Goal: Transaction & Acquisition: Purchase product/service

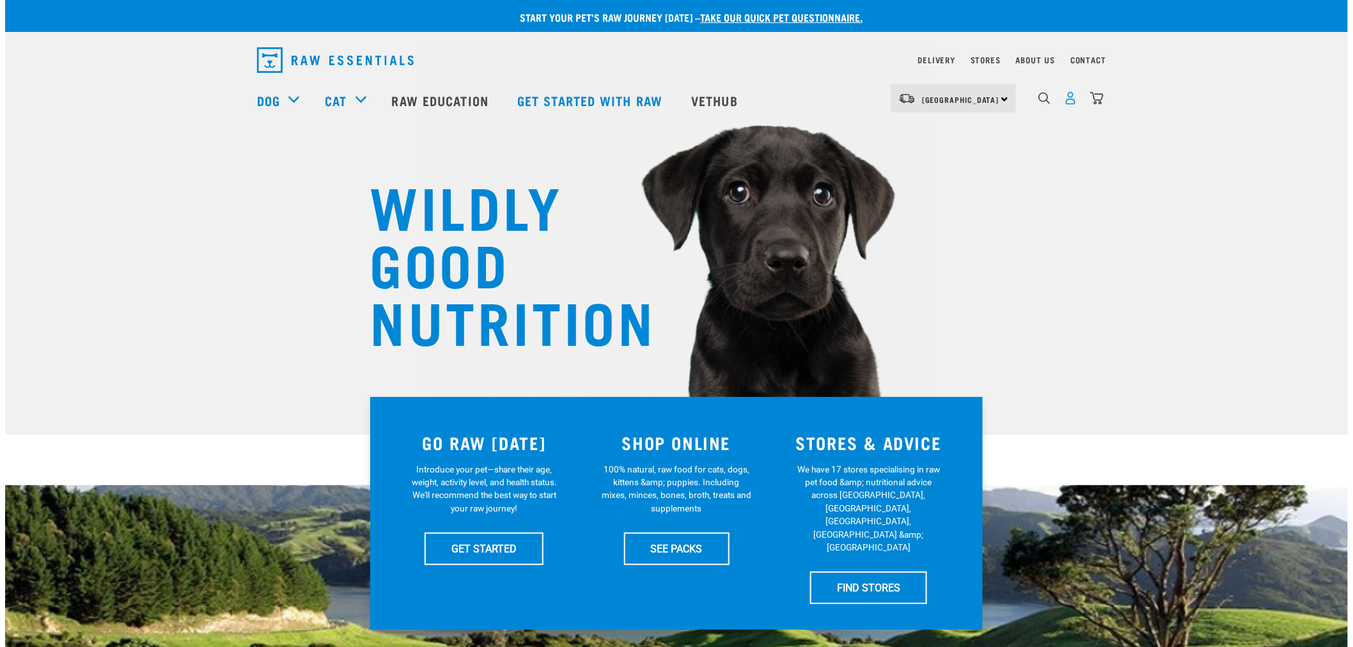
click at [1069, 105] on img "dropdown navigation" at bounding box center [1070, 97] width 13 height 13
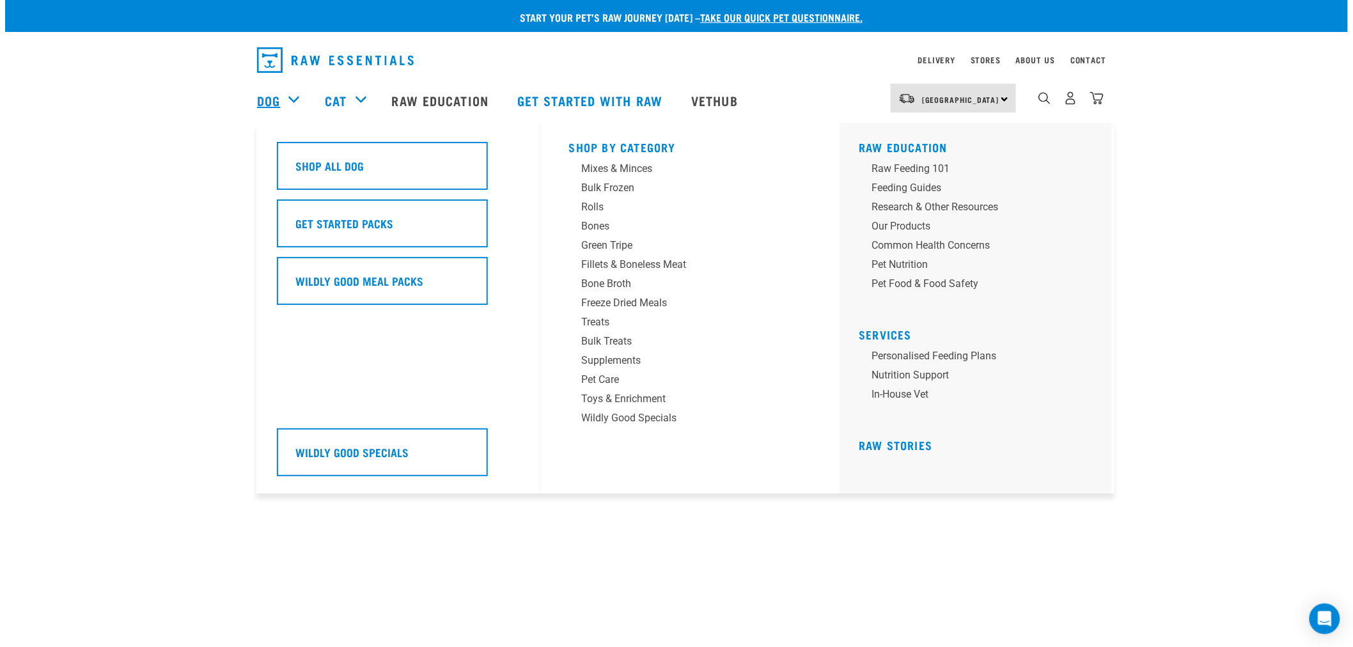
click at [274, 98] on link "Dog" at bounding box center [268, 100] width 23 height 19
click at [625, 192] on div "Bulk Frozen" at bounding box center [681, 187] width 199 height 15
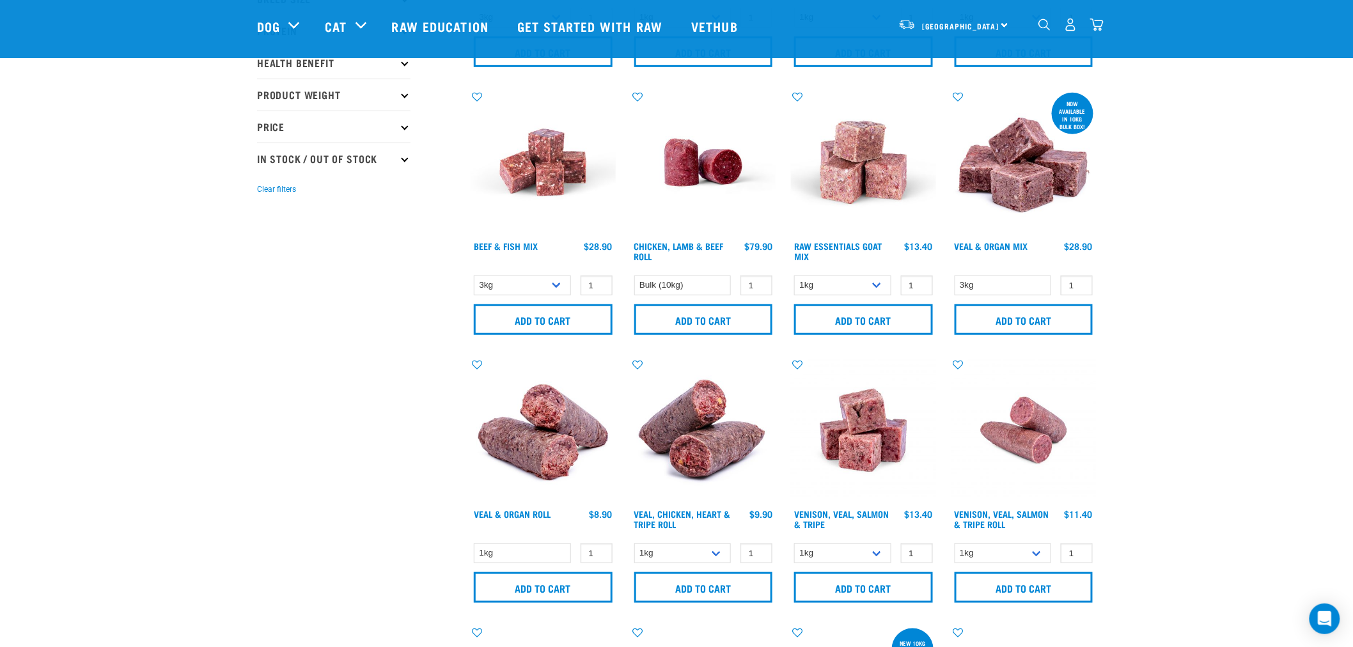
scroll to position [355, 0]
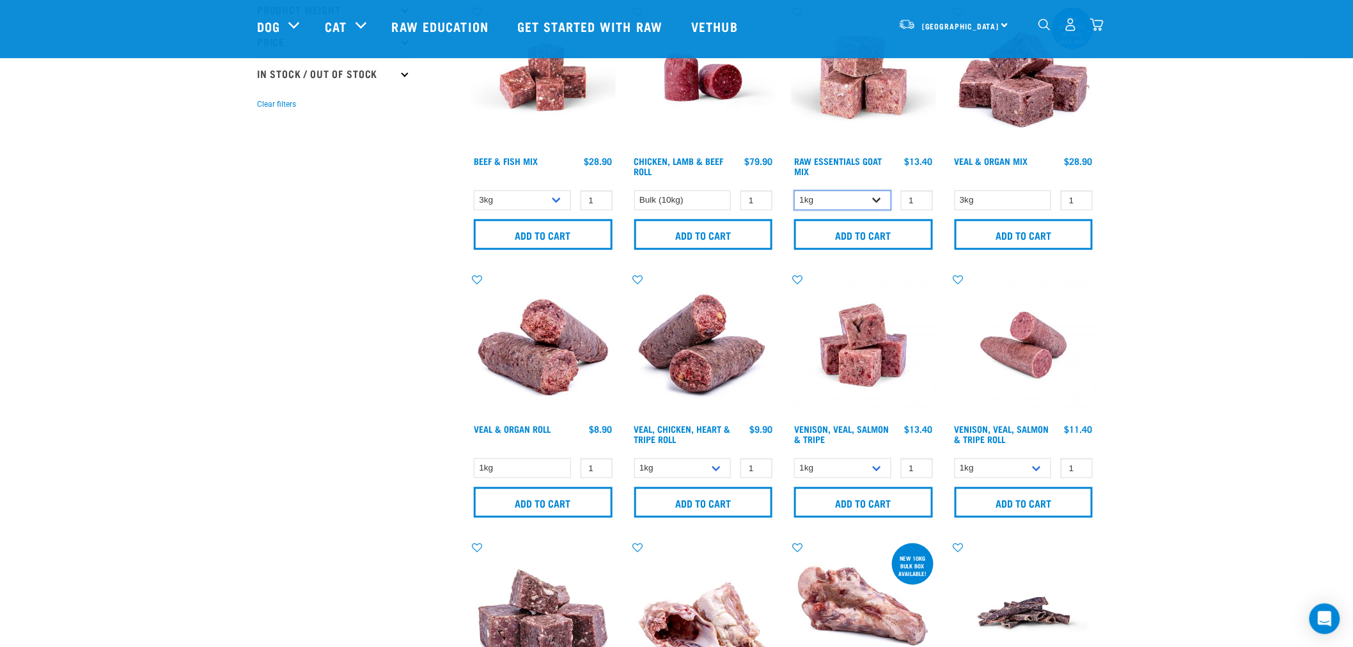
click at [879, 202] on select "1kg 3kg Bulk (10kg)" at bounding box center [842, 201] width 97 height 20
select select "337219"
click at [794, 191] on select "1kg 3kg Bulk (10kg)" at bounding box center [842, 201] width 97 height 20
click at [909, 198] on input "1" at bounding box center [917, 201] width 32 height 20
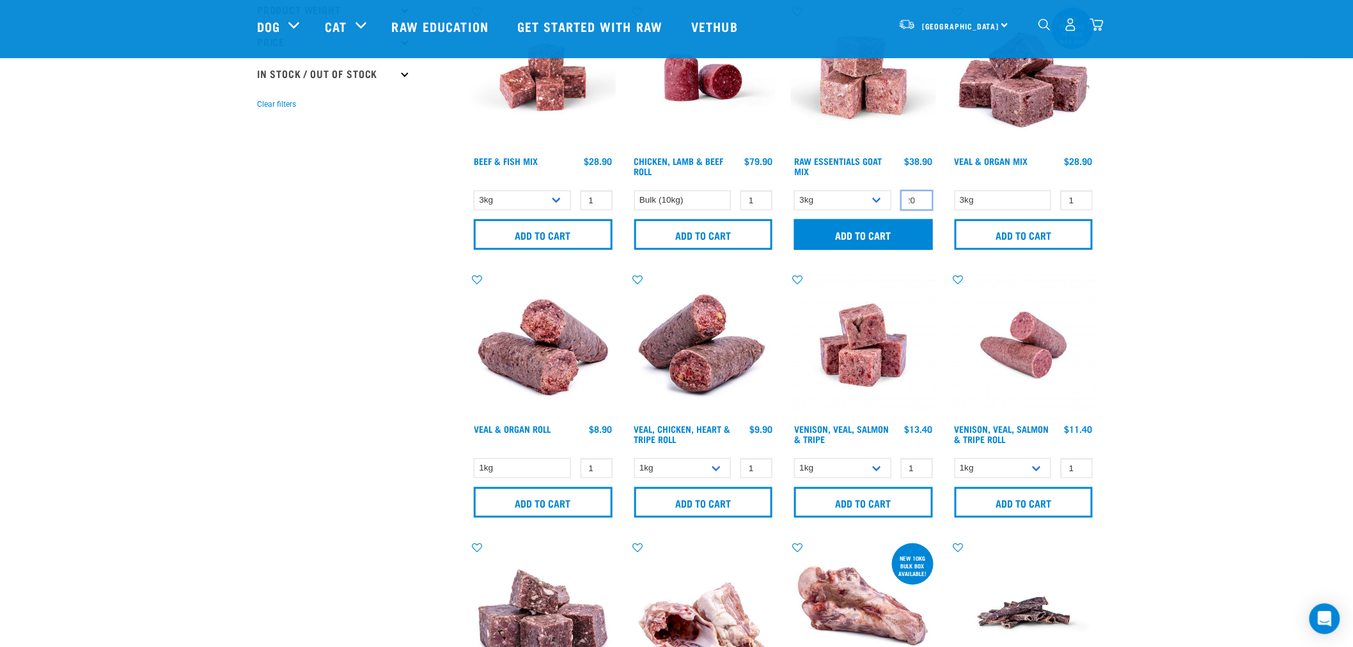
type input "20"
click at [833, 228] on input "Add to cart" at bounding box center [863, 234] width 139 height 31
click at [59, 322] on button "delete" at bounding box center [52, 323] width 13 height 13
click at [1097, 31] on img "dropdown navigation" at bounding box center [1096, 24] width 13 height 13
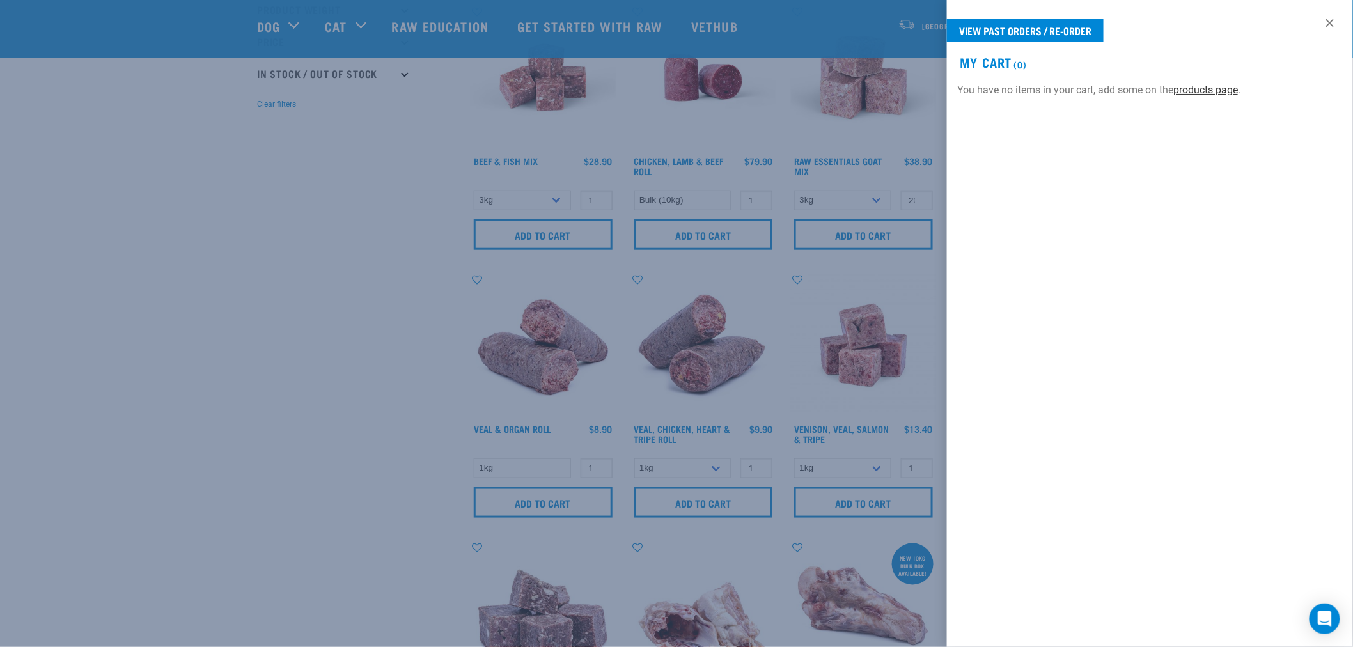
click at [1223, 91] on link "products page" at bounding box center [1205, 90] width 65 height 12
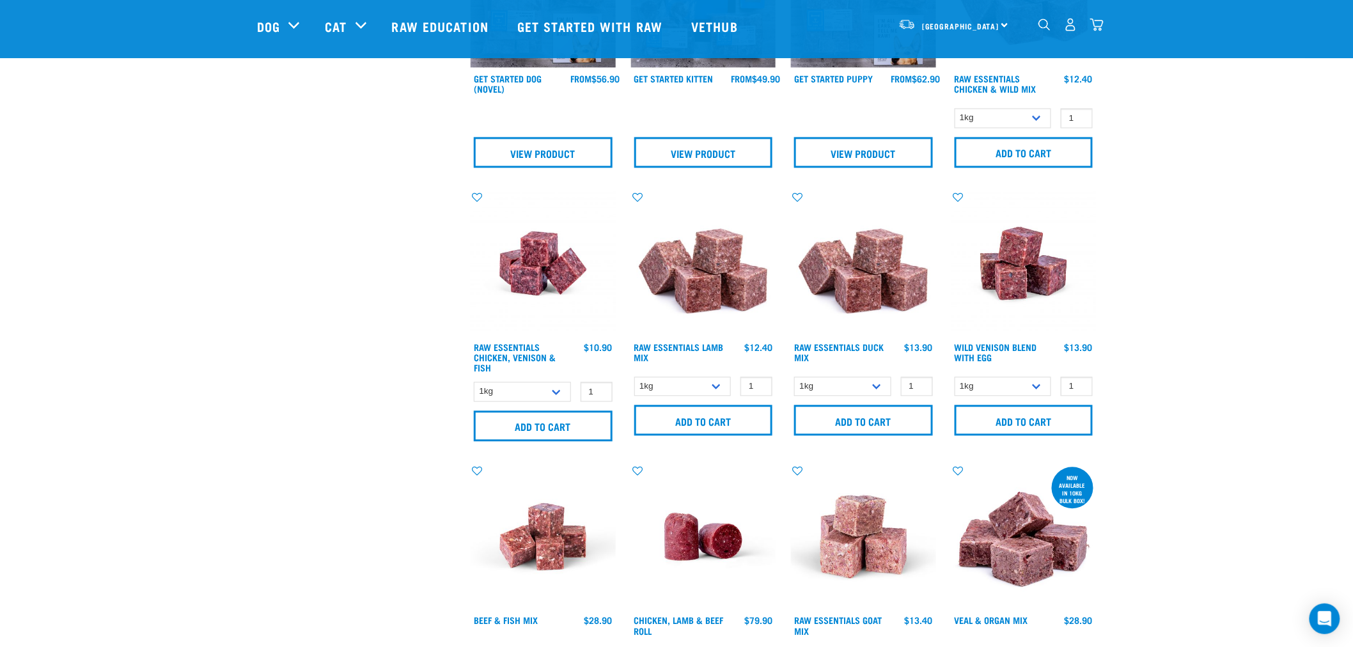
scroll to position [994, 0]
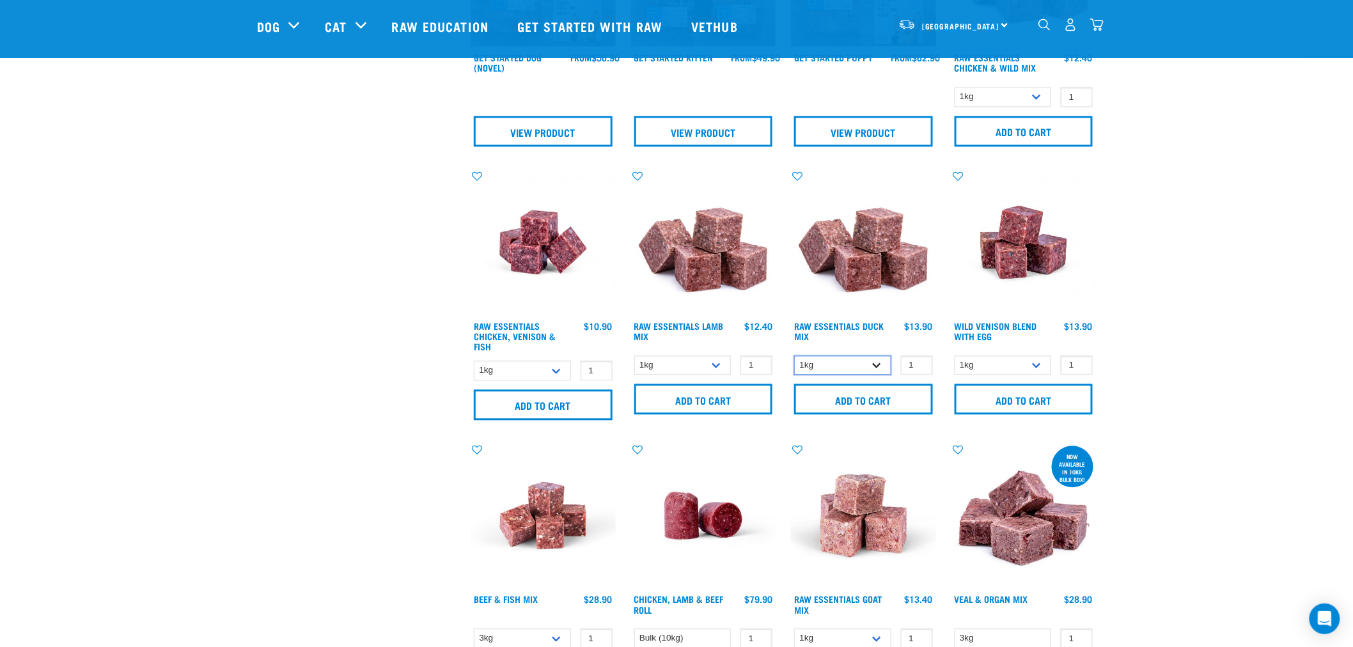
click at [874, 364] on select "1kg 3kg" at bounding box center [842, 366] width 97 height 20
select select "442098"
click at [794, 356] on select "1kg 3kg" at bounding box center [842, 366] width 97 height 20
click at [914, 363] on input "2" at bounding box center [917, 366] width 32 height 20
click at [919, 361] on input "3" at bounding box center [917, 366] width 32 height 20
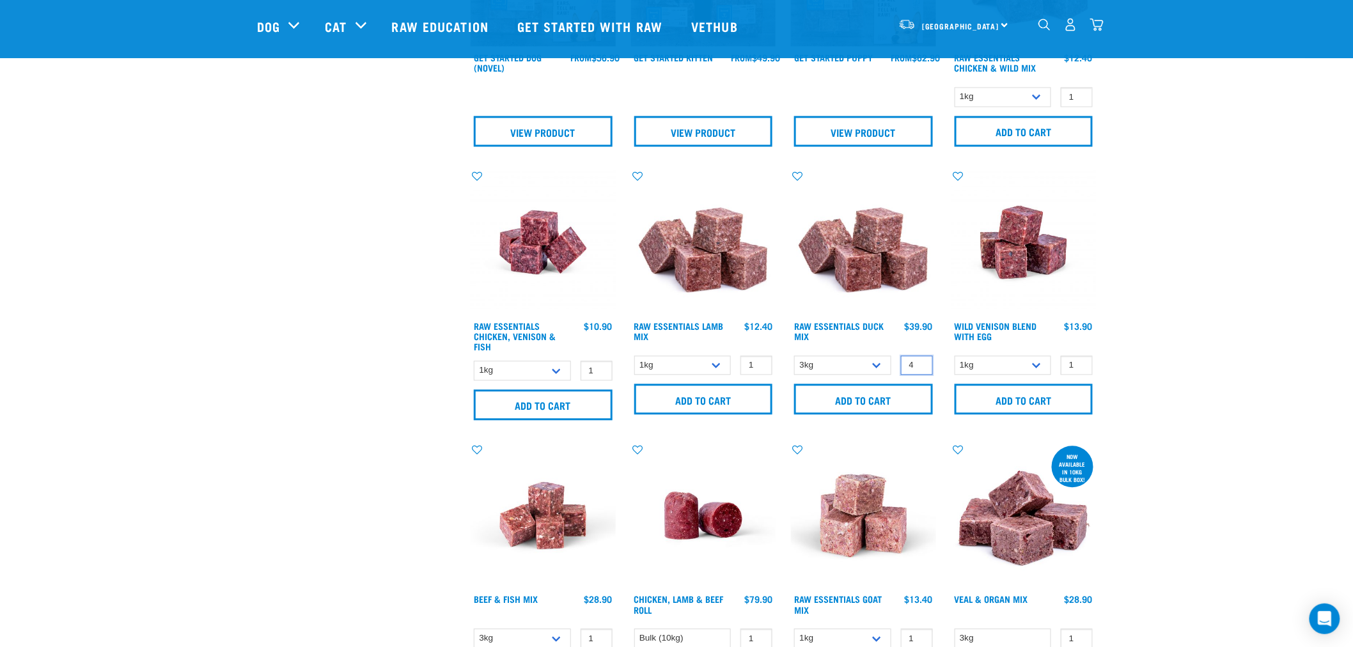
click at [919, 361] on input "4" at bounding box center [917, 366] width 32 height 20
click at [919, 361] on input "5" at bounding box center [917, 366] width 32 height 20
click at [919, 361] on input "6" at bounding box center [917, 366] width 32 height 20
click at [919, 361] on input "7" at bounding box center [917, 366] width 32 height 20
click at [919, 361] on input "8" at bounding box center [917, 366] width 32 height 20
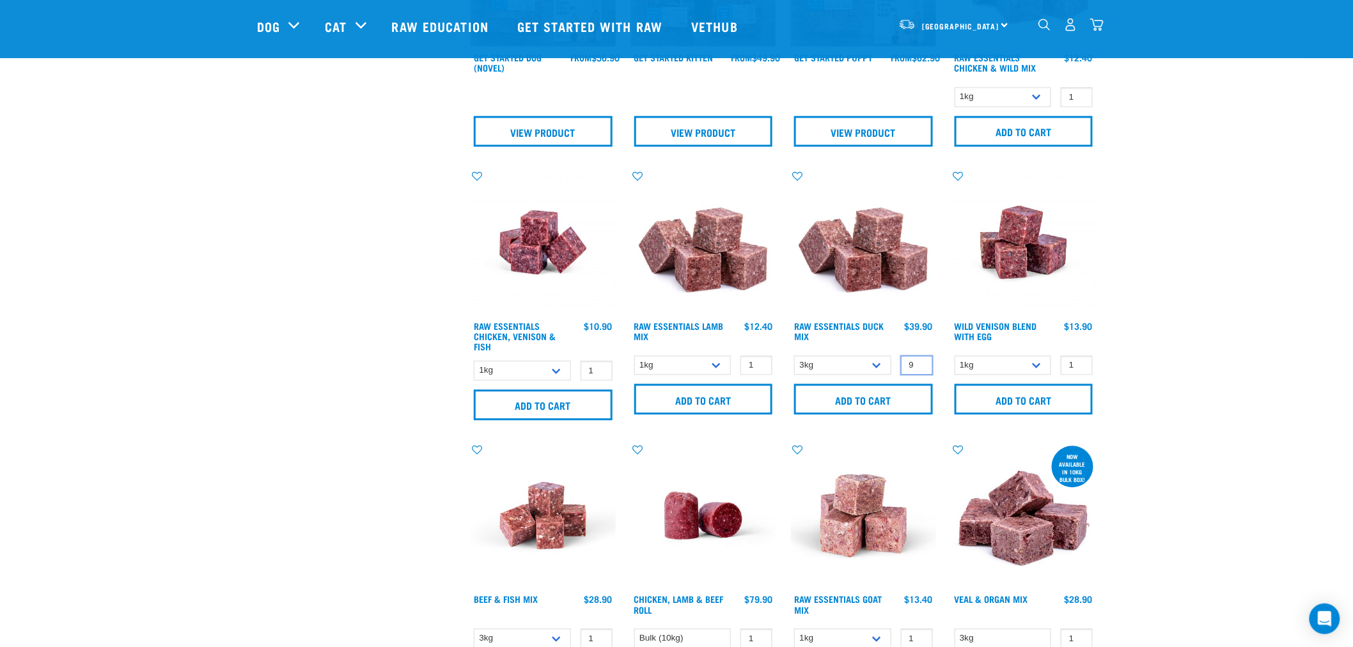
click at [919, 361] on input "9" at bounding box center [917, 366] width 32 height 20
click at [919, 361] on input "10" at bounding box center [917, 366] width 32 height 20
click at [865, 399] on input "Add to cart" at bounding box center [863, 399] width 139 height 31
type input "9"
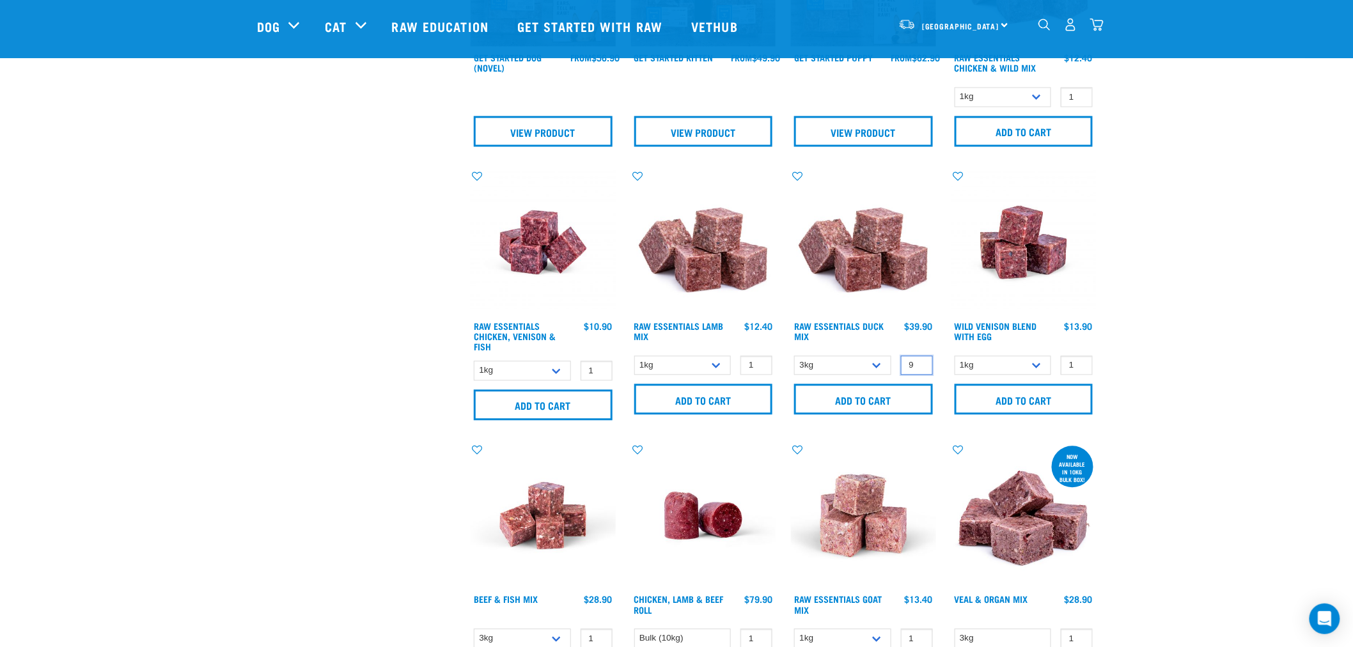
click at [919, 365] on input "9" at bounding box center [917, 366] width 32 height 20
click at [872, 398] on input "Add to cart" at bounding box center [863, 399] width 139 height 31
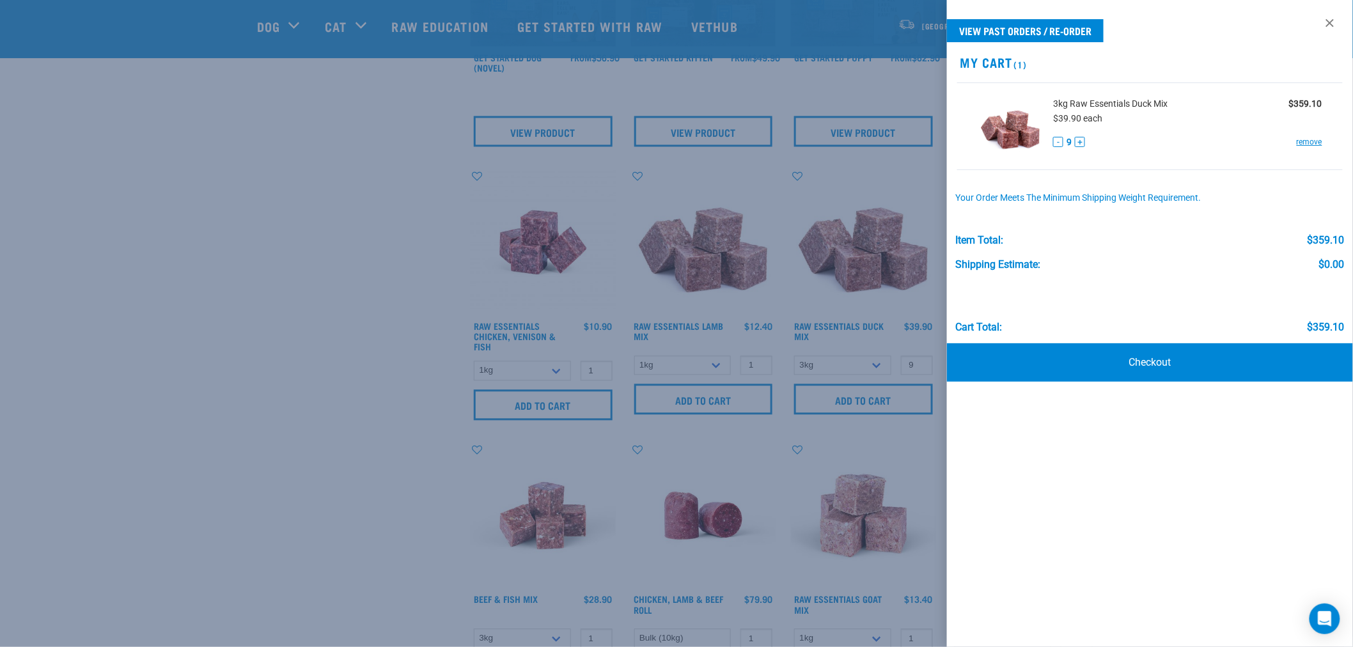
click at [263, 298] on div at bounding box center [676, 323] width 1353 height 647
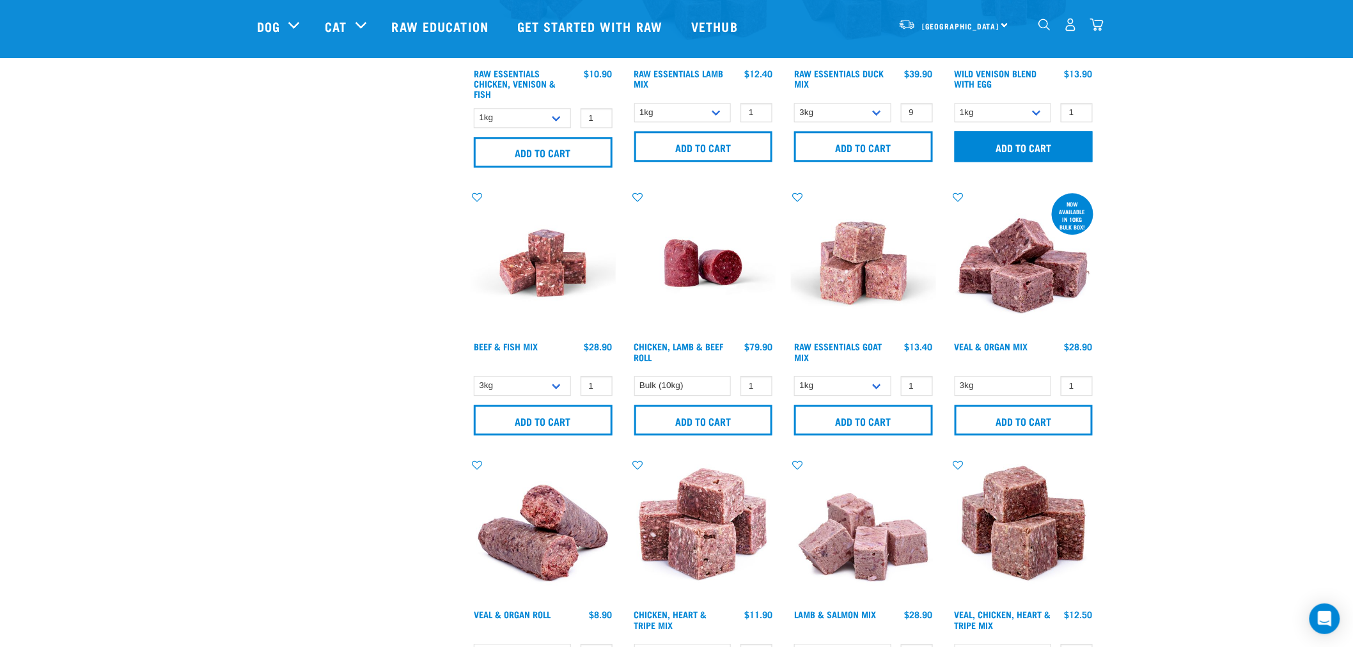
scroll to position [1279, 0]
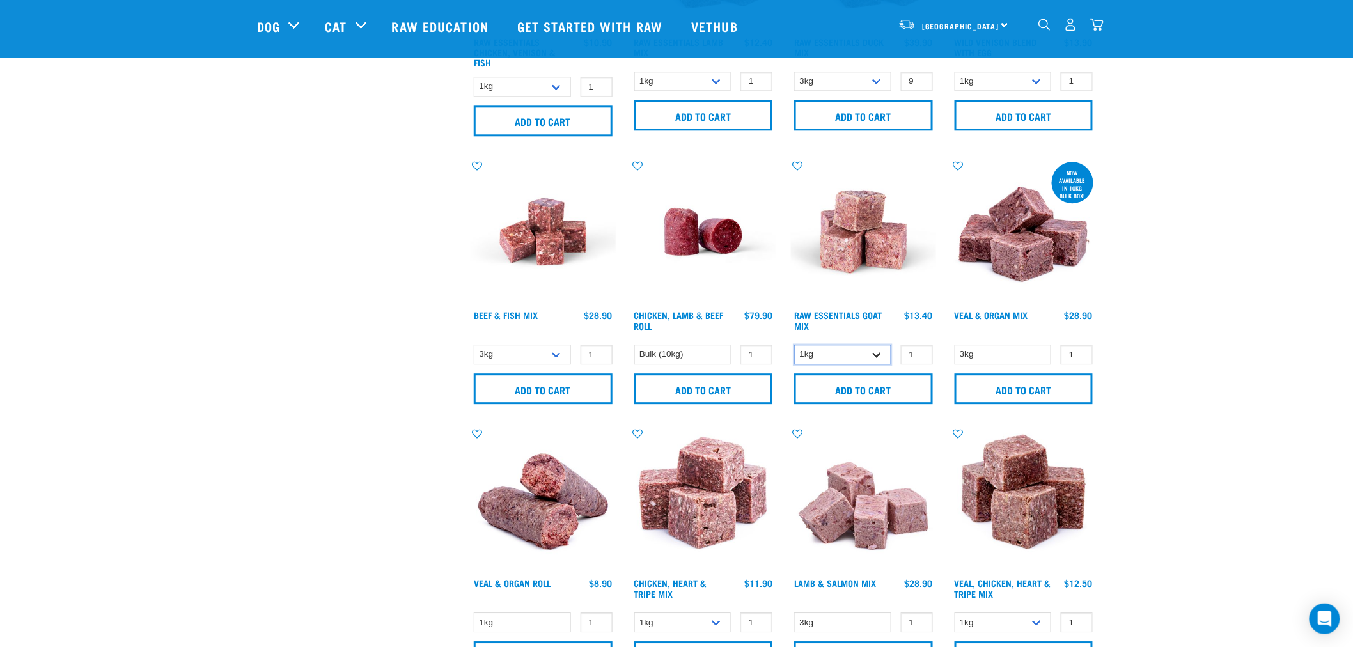
click at [879, 356] on select "1kg 3kg Bulk (10kg)" at bounding box center [842, 355] width 97 height 20
select select "337219"
click at [794, 345] on select "1kg 3kg Bulk (10kg)" at bounding box center [842, 355] width 97 height 20
click at [921, 349] on input "2" at bounding box center [917, 355] width 32 height 20
click at [921, 349] on input "3" at bounding box center [917, 355] width 32 height 20
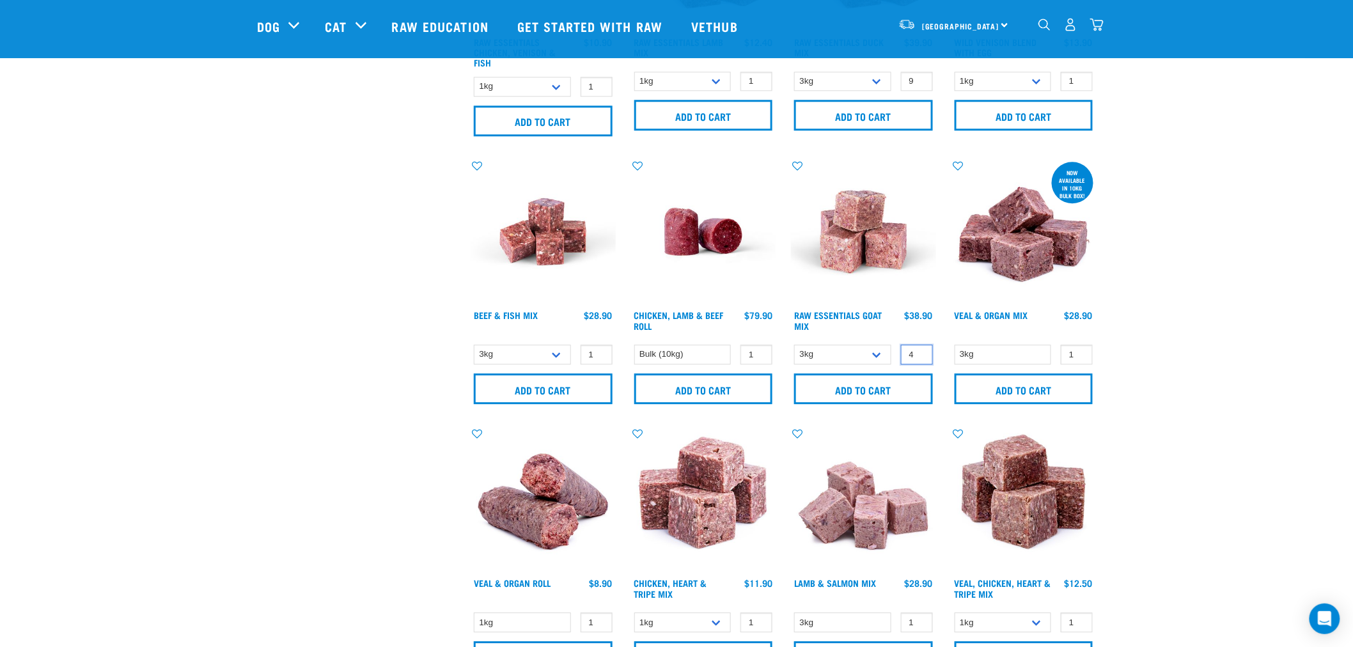
click at [921, 349] on input "4" at bounding box center [917, 355] width 32 height 20
click at [921, 349] on input "5" at bounding box center [917, 355] width 32 height 20
click at [921, 349] on input "6" at bounding box center [917, 355] width 32 height 20
click at [921, 349] on input "7" at bounding box center [917, 355] width 32 height 20
click at [921, 349] on input "8" at bounding box center [917, 355] width 32 height 20
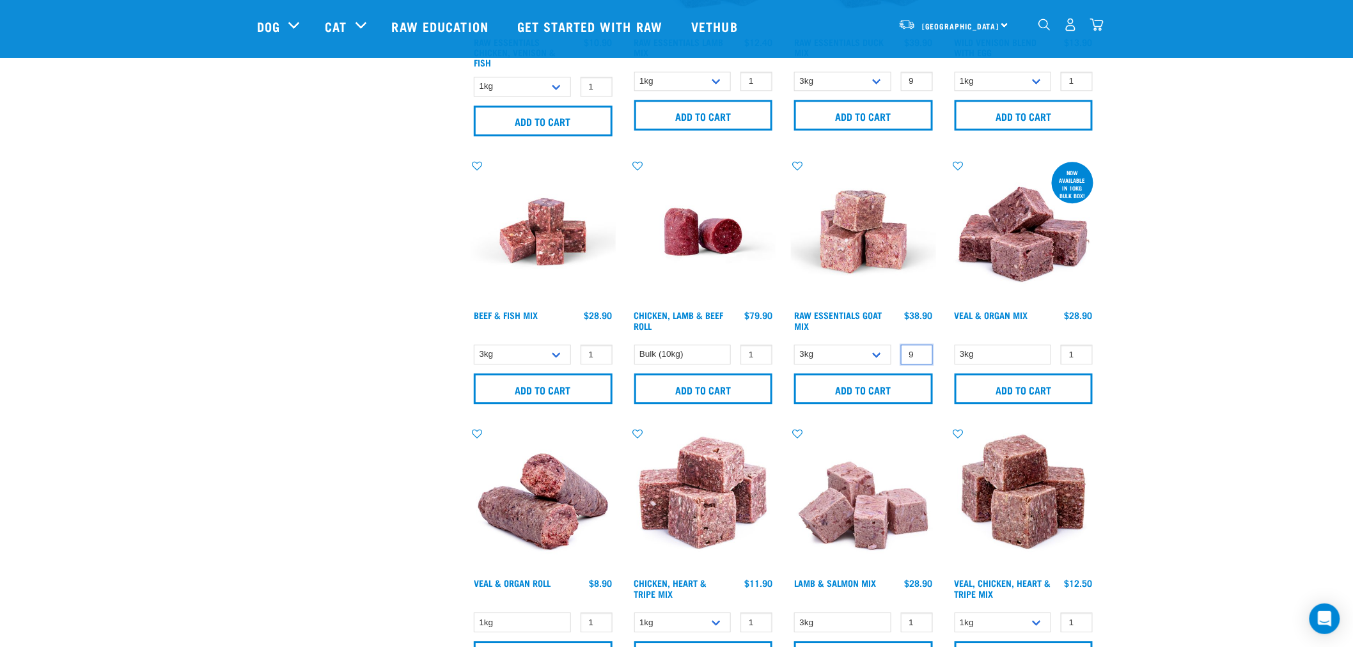
click at [921, 349] on input "9" at bounding box center [917, 355] width 32 height 20
type input "10"
click at [921, 349] on input "10" at bounding box center [917, 355] width 32 height 20
click at [881, 382] on input "Add to cart" at bounding box center [863, 388] width 139 height 31
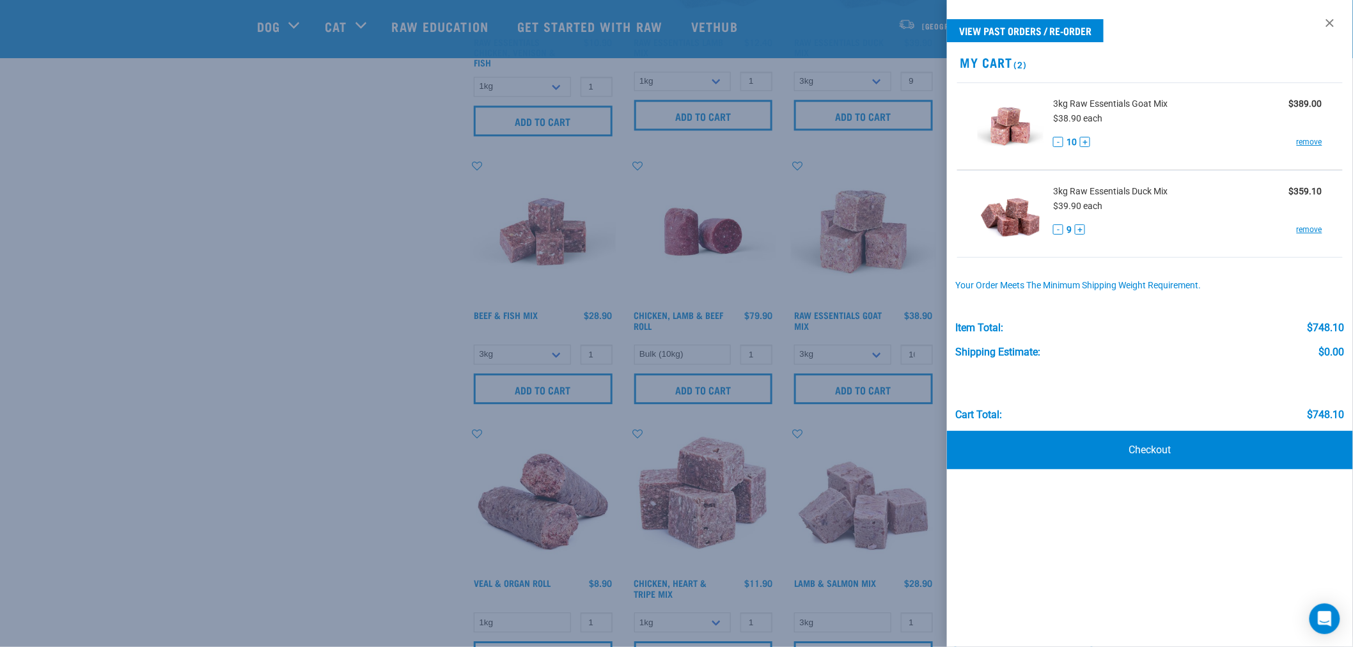
click at [363, 263] on div at bounding box center [676, 323] width 1353 height 647
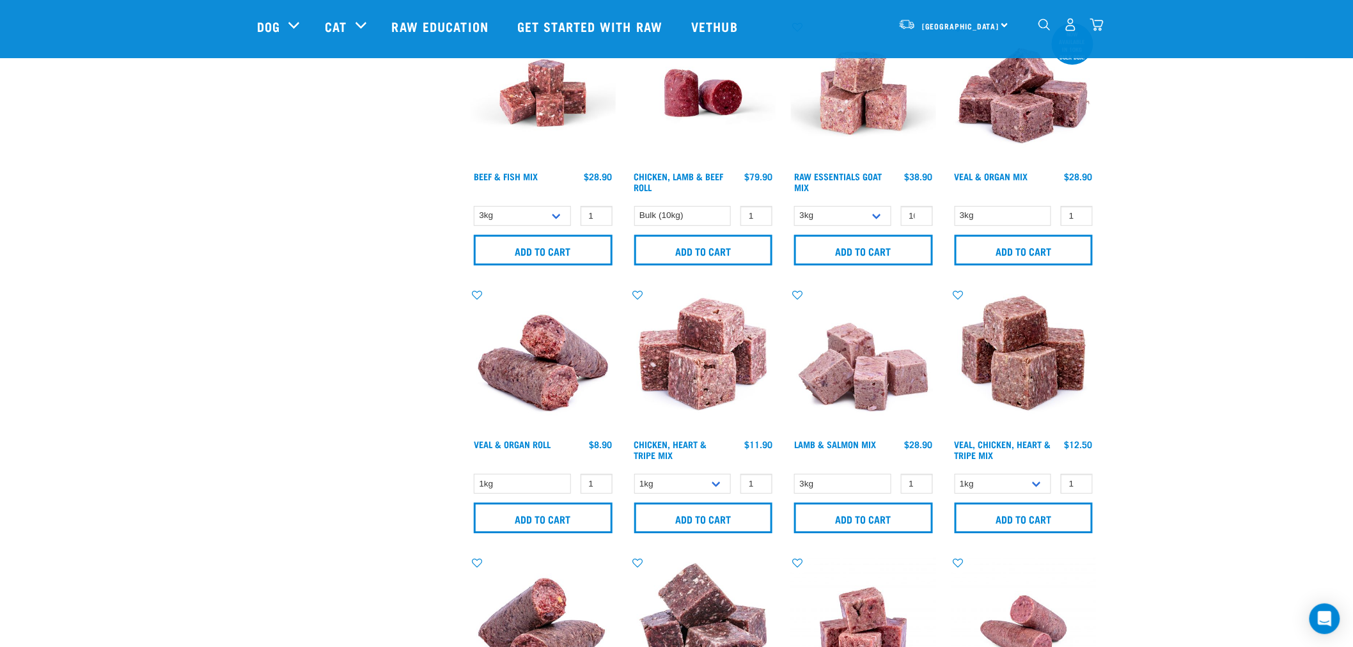
scroll to position [1421, 0]
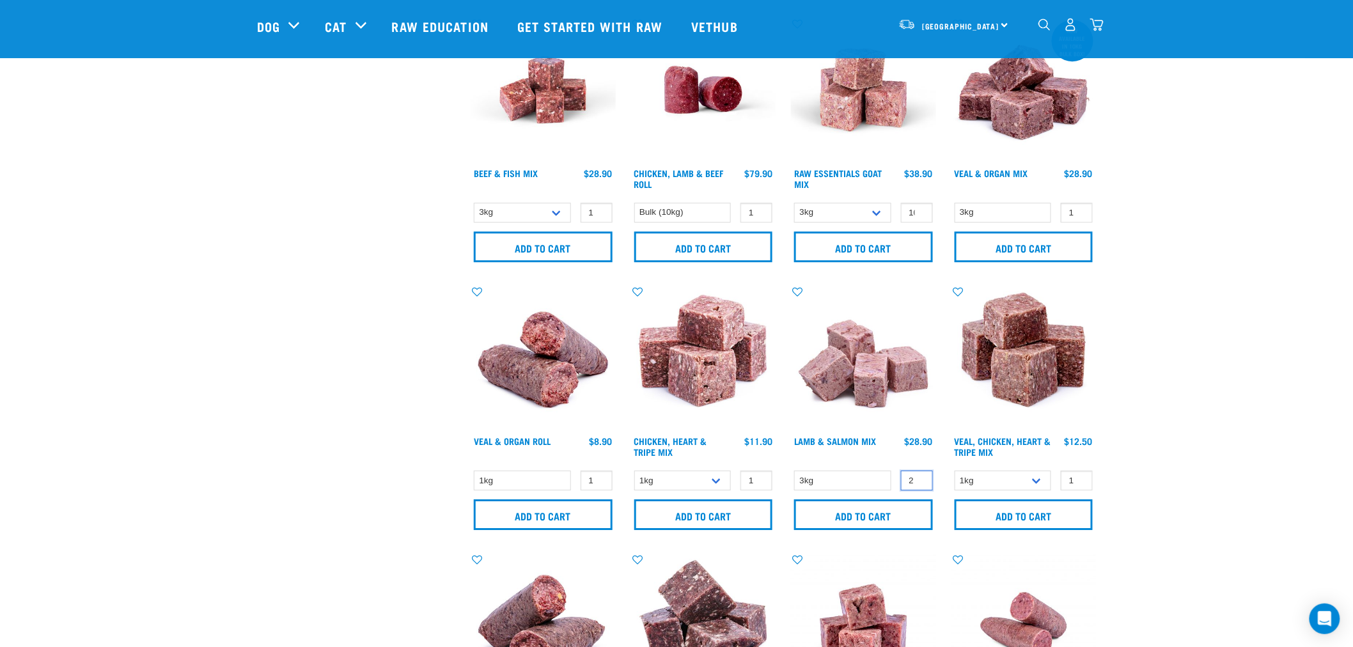
click at [918, 474] on input "2" at bounding box center [917, 481] width 32 height 20
click at [921, 475] on input "3" at bounding box center [917, 481] width 32 height 20
click at [881, 515] on input "Add to cart" at bounding box center [863, 514] width 139 height 31
click at [48, 324] on button "delete" at bounding box center [41, 323] width 13 height 13
type input "2"
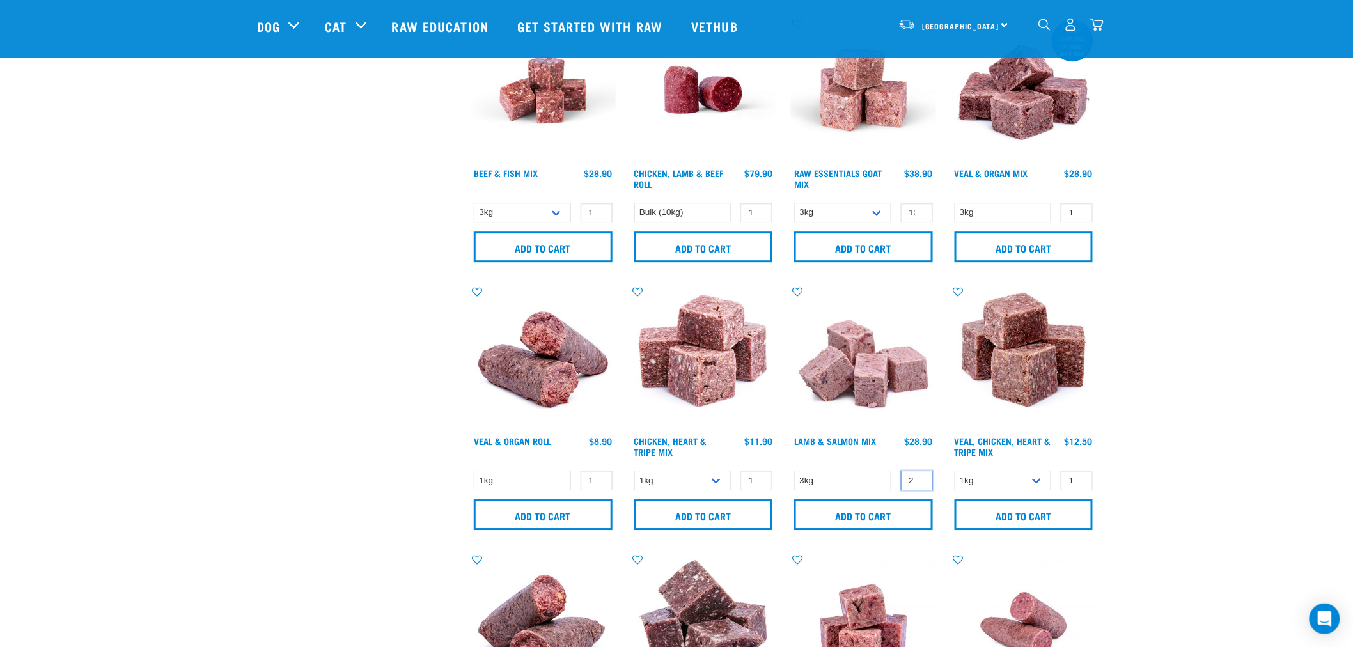
click at [919, 481] on input "2" at bounding box center [917, 481] width 32 height 20
click at [896, 506] on input "Add to cart" at bounding box center [863, 514] width 139 height 31
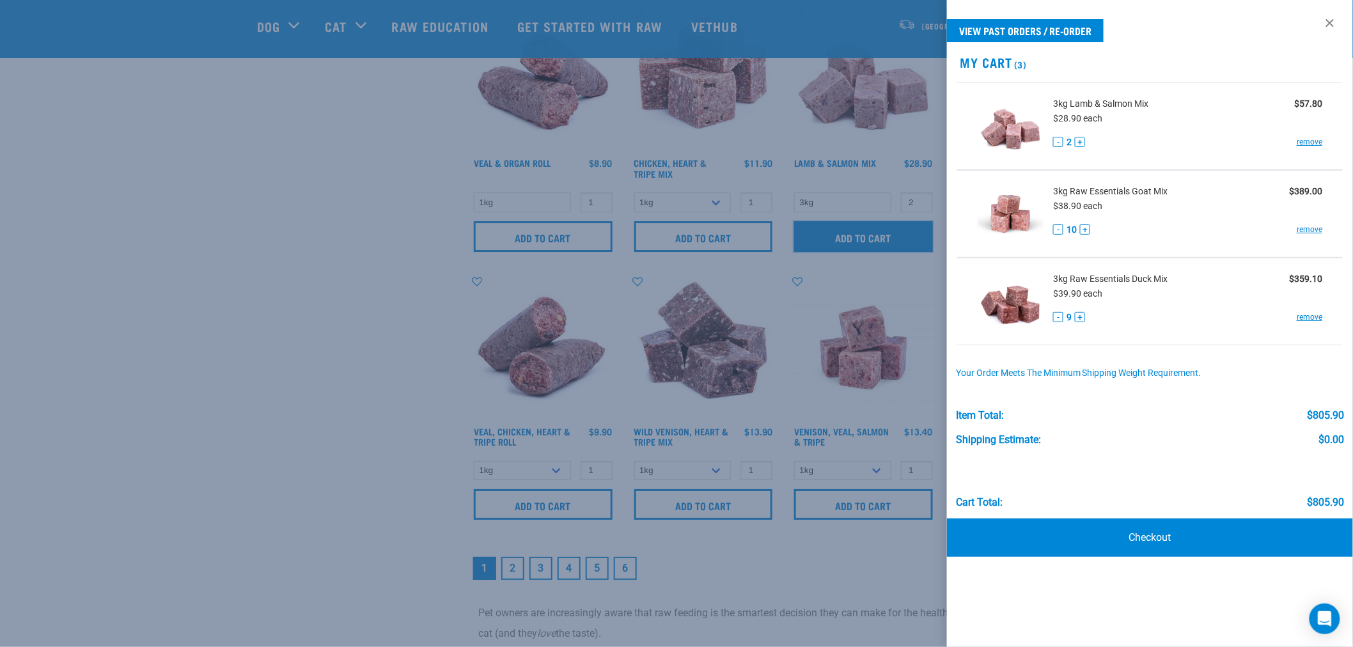
scroll to position [1705, 0]
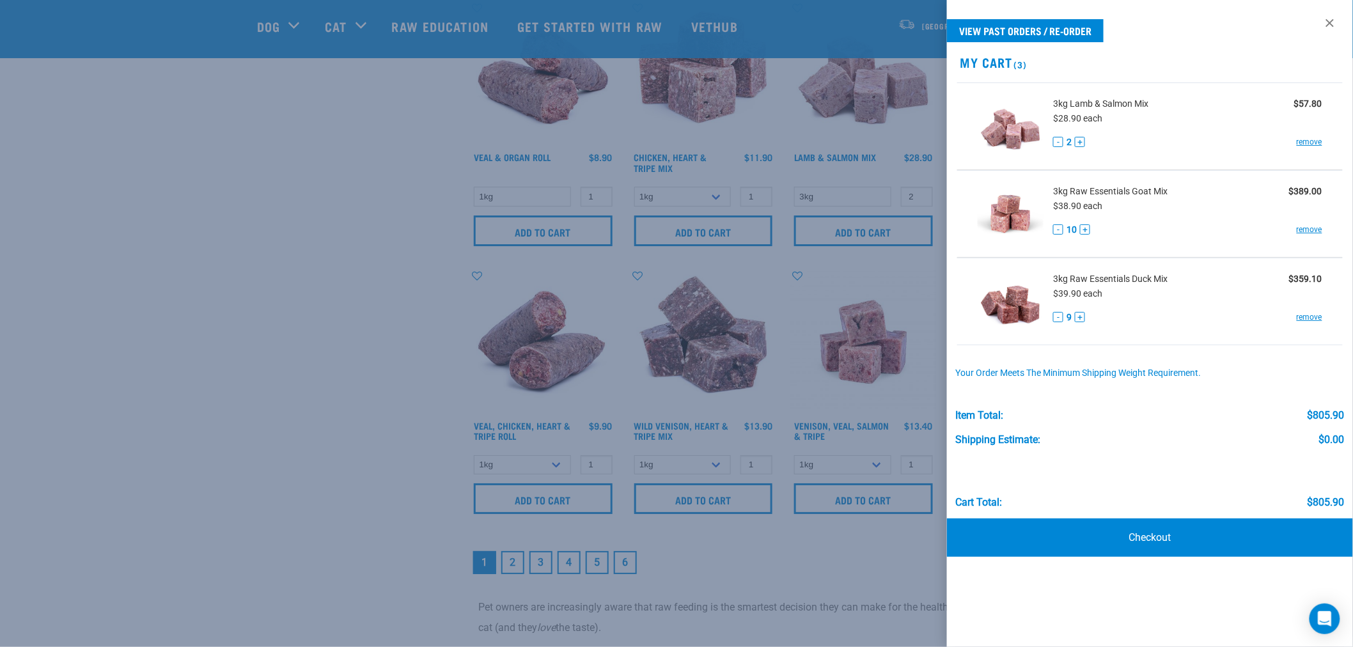
click at [410, 333] on div at bounding box center [676, 323] width 1353 height 647
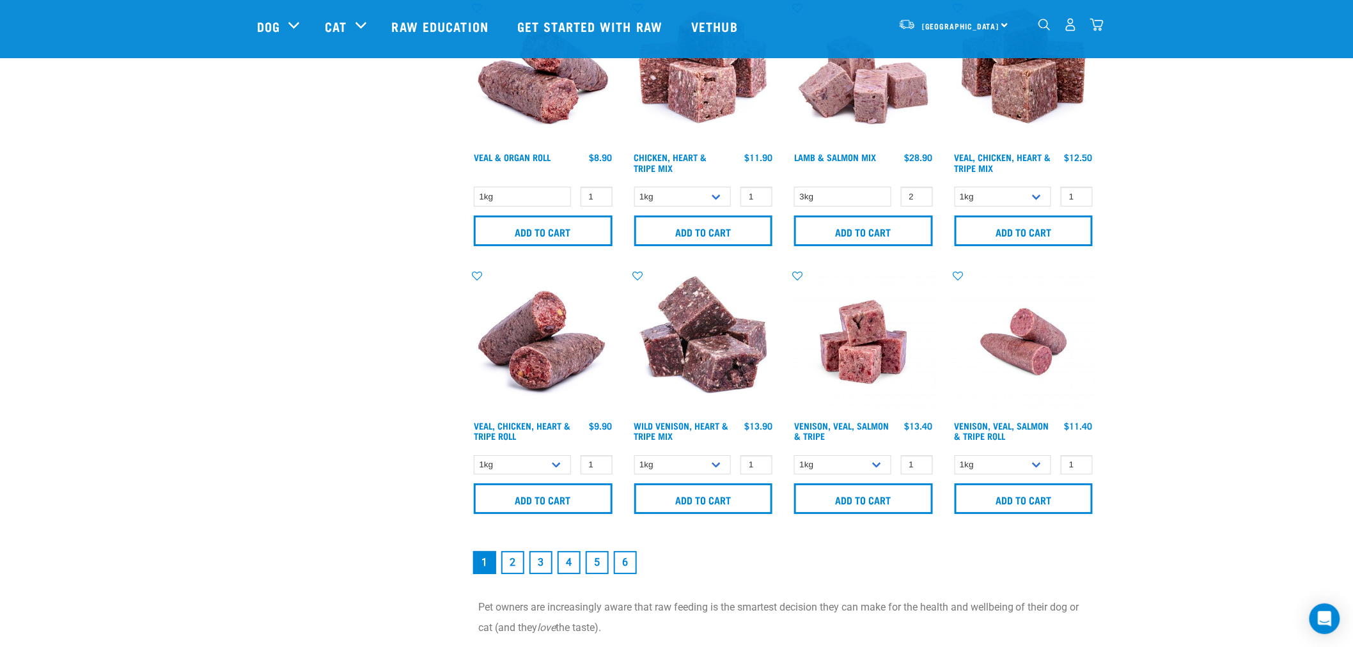
click at [515, 563] on link "2" at bounding box center [512, 562] width 23 height 23
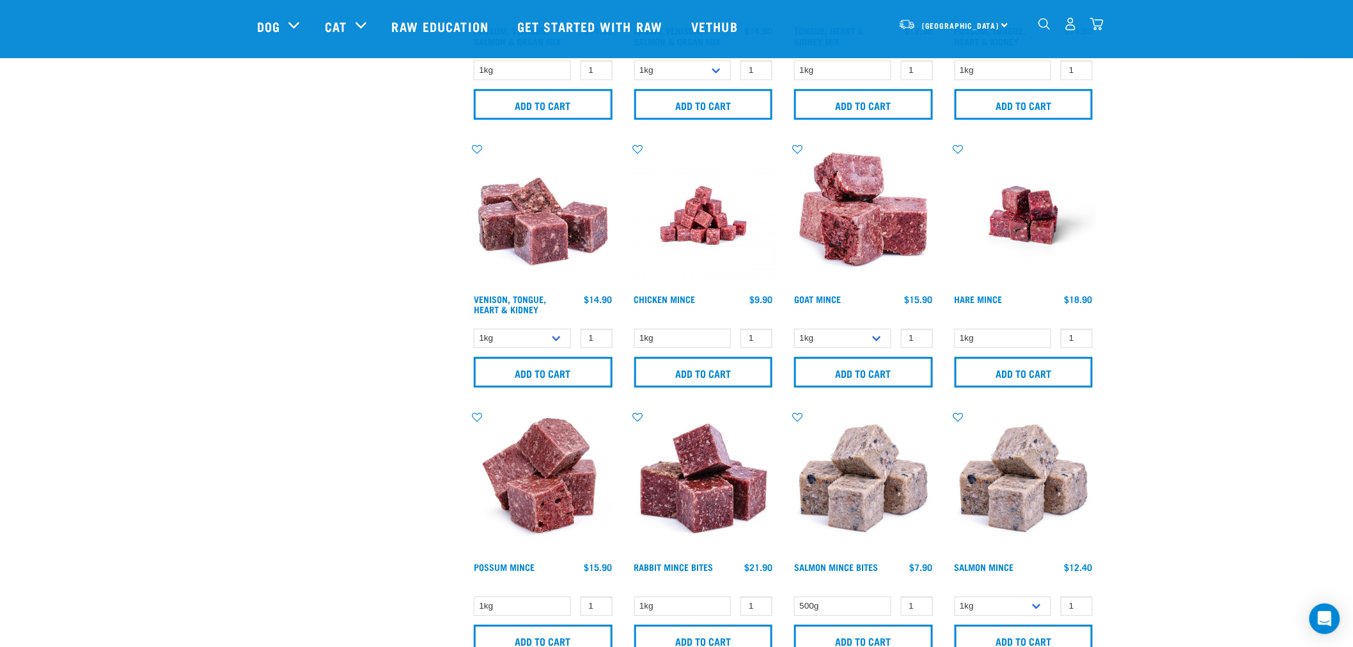
scroll to position [1350, 0]
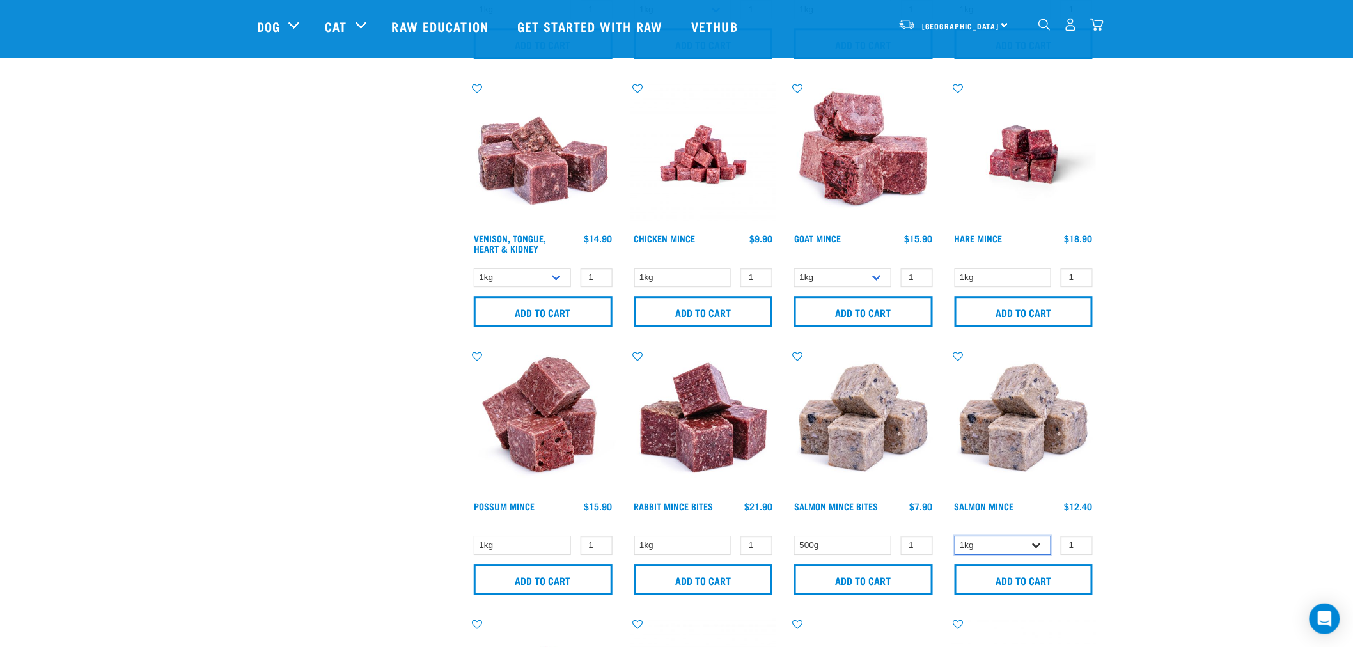
click at [1038, 545] on select "1kg 3kg" at bounding box center [1003, 546] width 97 height 20
select select "720"
click at [955, 536] on select "1kg 3kg" at bounding box center [1003, 546] width 97 height 20
click at [1082, 540] on input "2" at bounding box center [1077, 546] width 32 height 20
click at [1082, 540] on input "3" at bounding box center [1077, 546] width 32 height 20
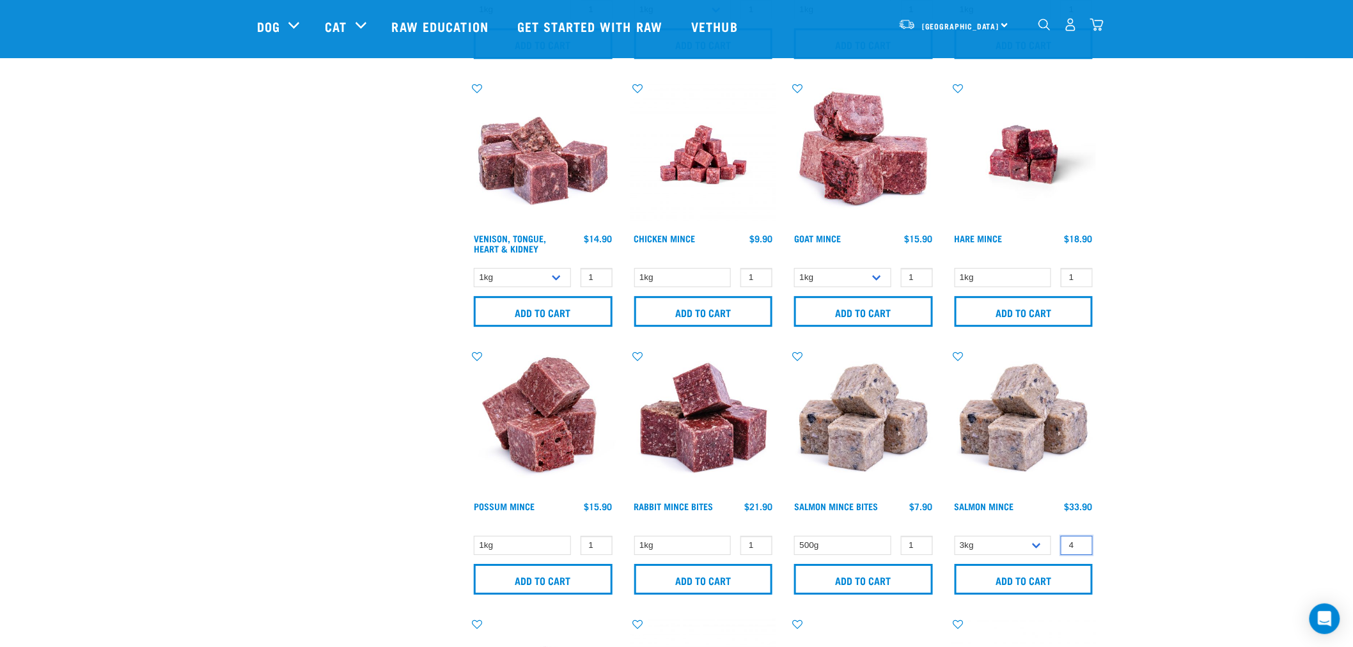
click at [1082, 540] on input "4" at bounding box center [1077, 546] width 32 height 20
click at [1082, 540] on input "5" at bounding box center [1077, 546] width 32 height 20
click at [1051, 578] on input "Add to cart" at bounding box center [1024, 579] width 139 height 31
click at [48, 320] on button "delete" at bounding box center [41, 323] width 13 height 13
click at [1079, 547] on input "4" at bounding box center [1077, 546] width 32 height 20
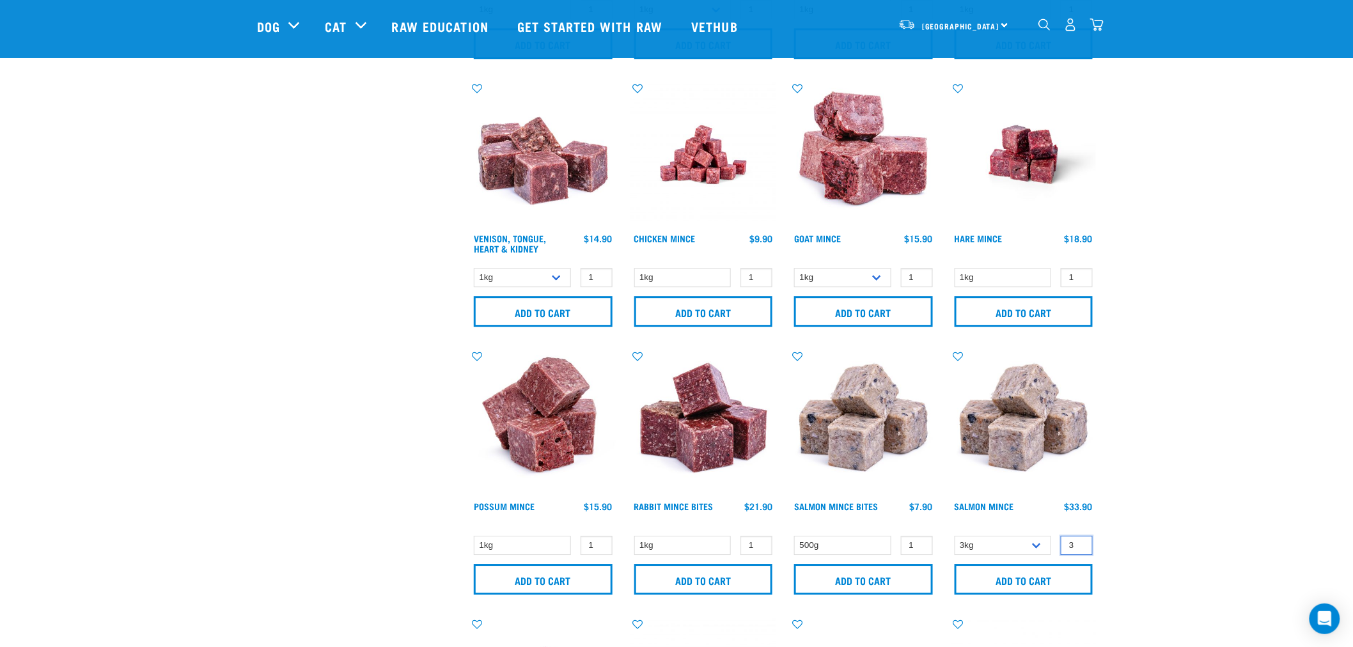
click at [1079, 547] on input "3" at bounding box center [1077, 546] width 32 height 20
type input "2"
click at [1079, 547] on input "2" at bounding box center [1077, 546] width 32 height 20
click at [1022, 580] on input "Add to cart" at bounding box center [1024, 579] width 139 height 31
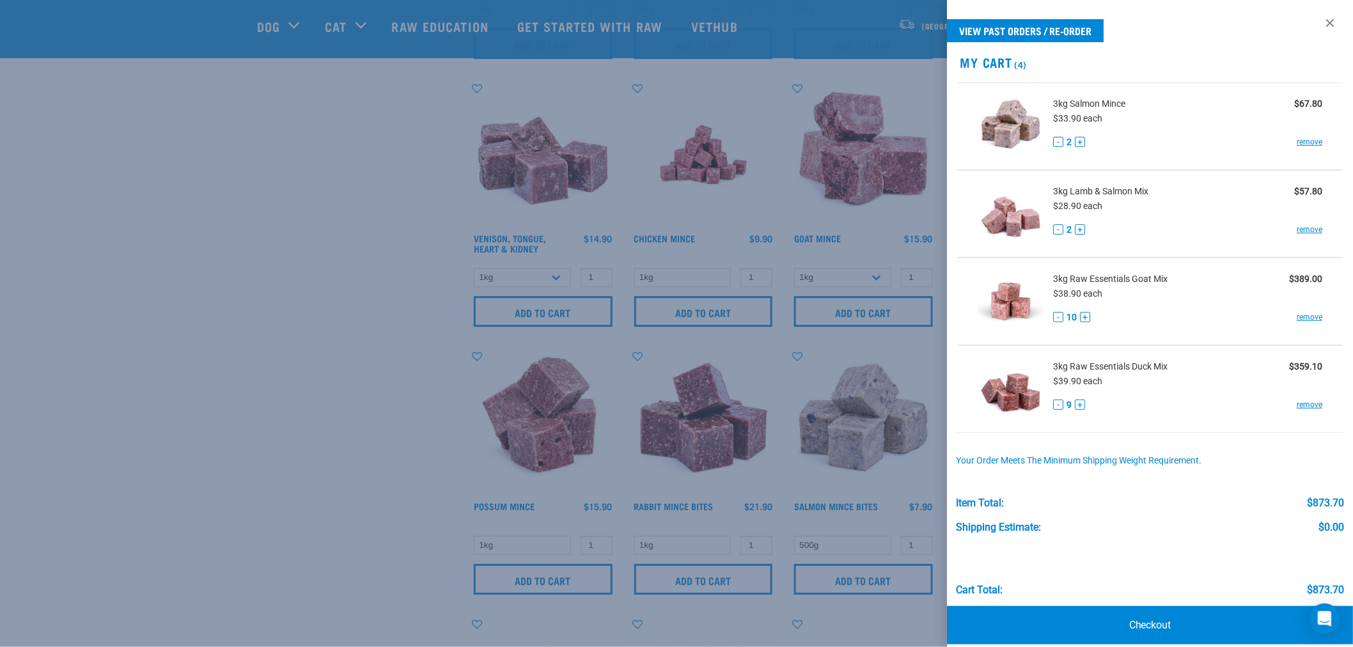
click at [256, 375] on div at bounding box center [676, 323] width 1353 height 647
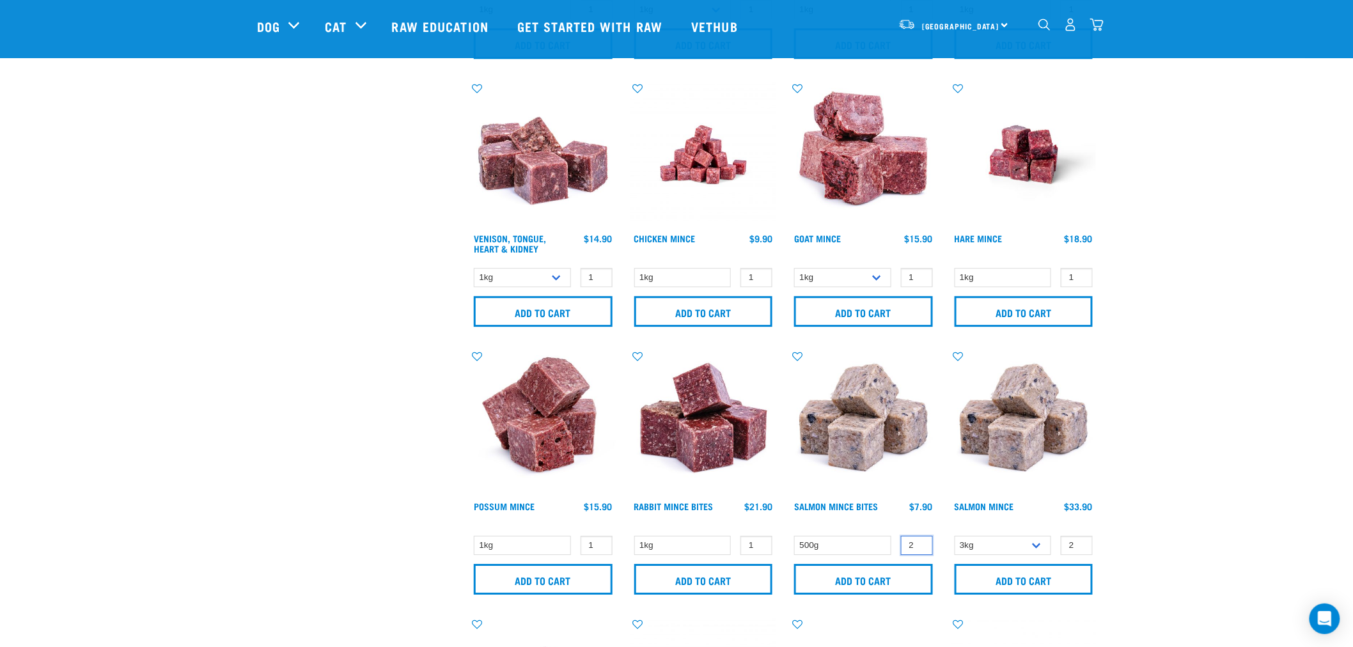
click at [919, 542] on input "2" at bounding box center [917, 546] width 32 height 20
click at [919, 542] on input "3" at bounding box center [917, 546] width 32 height 20
click at [919, 542] on input "4" at bounding box center [917, 546] width 32 height 20
click at [873, 583] on input "Add to cart" at bounding box center [863, 579] width 139 height 31
click at [48, 324] on button "delete" at bounding box center [41, 323] width 13 height 13
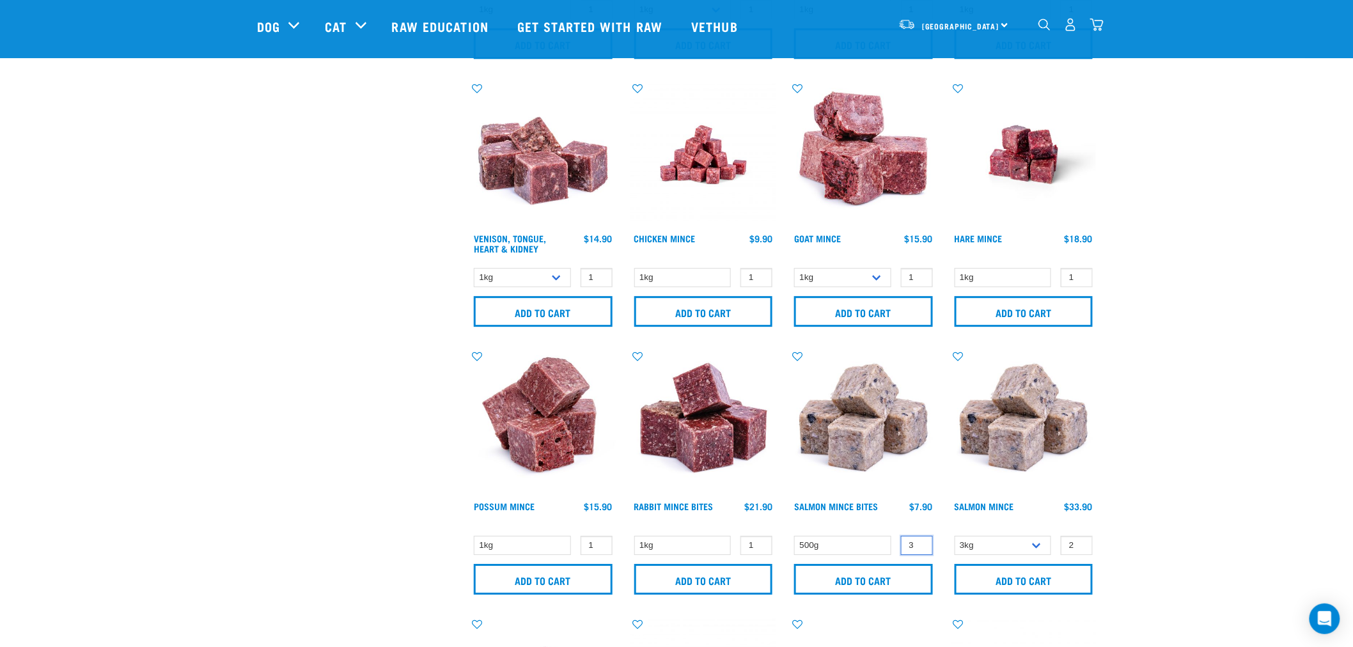
type input "3"
click at [921, 547] on input "3" at bounding box center [917, 546] width 32 height 20
click at [892, 574] on input "Add to cart" at bounding box center [863, 579] width 139 height 31
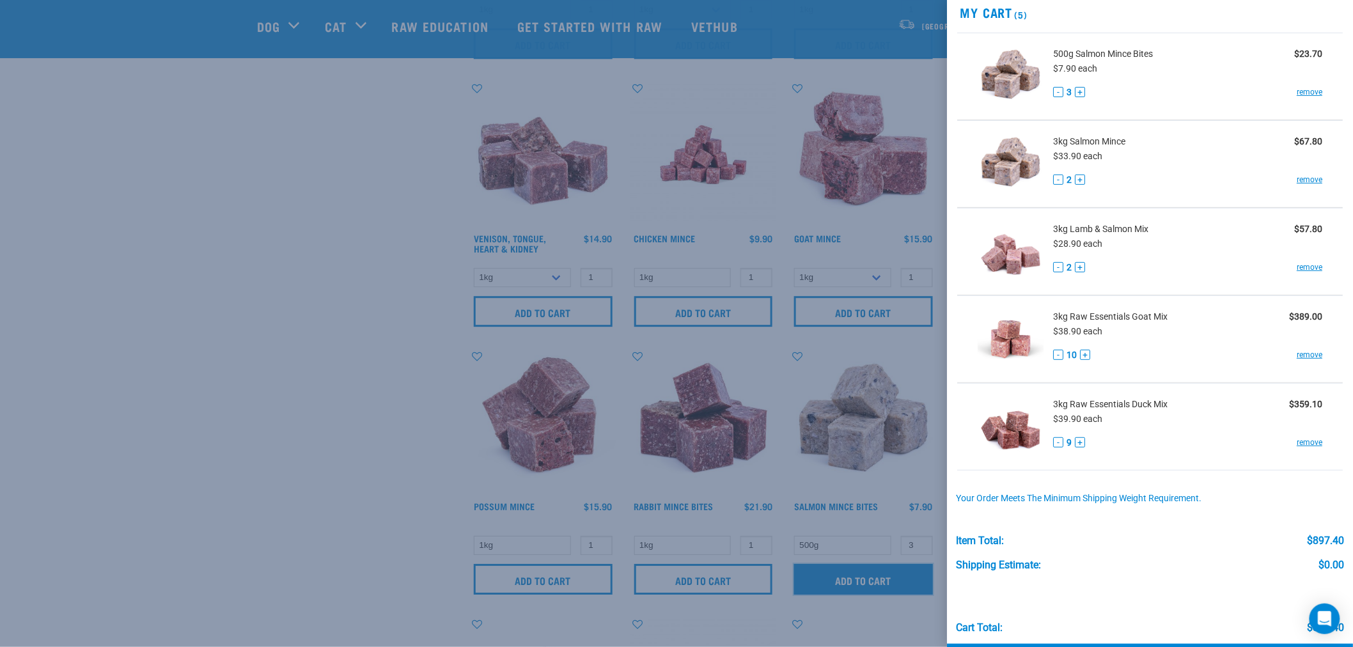
scroll to position [100, 0]
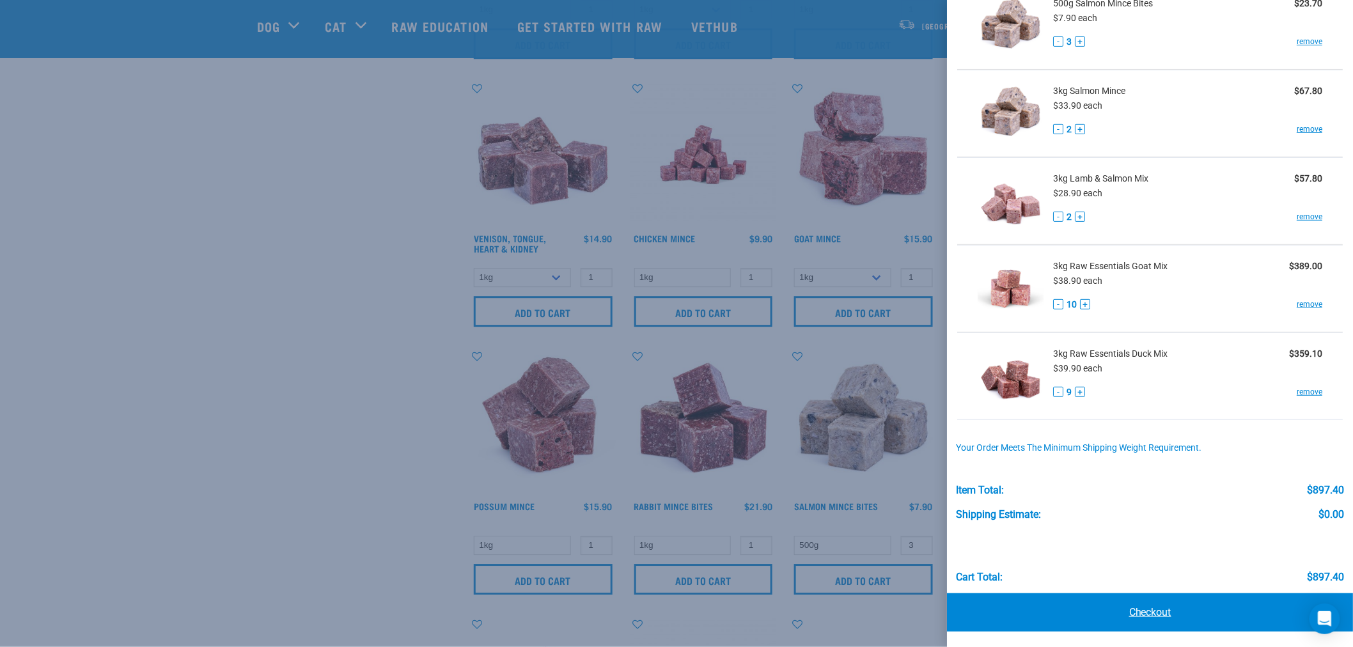
click at [1164, 616] on link "Checkout" at bounding box center [1150, 612] width 406 height 38
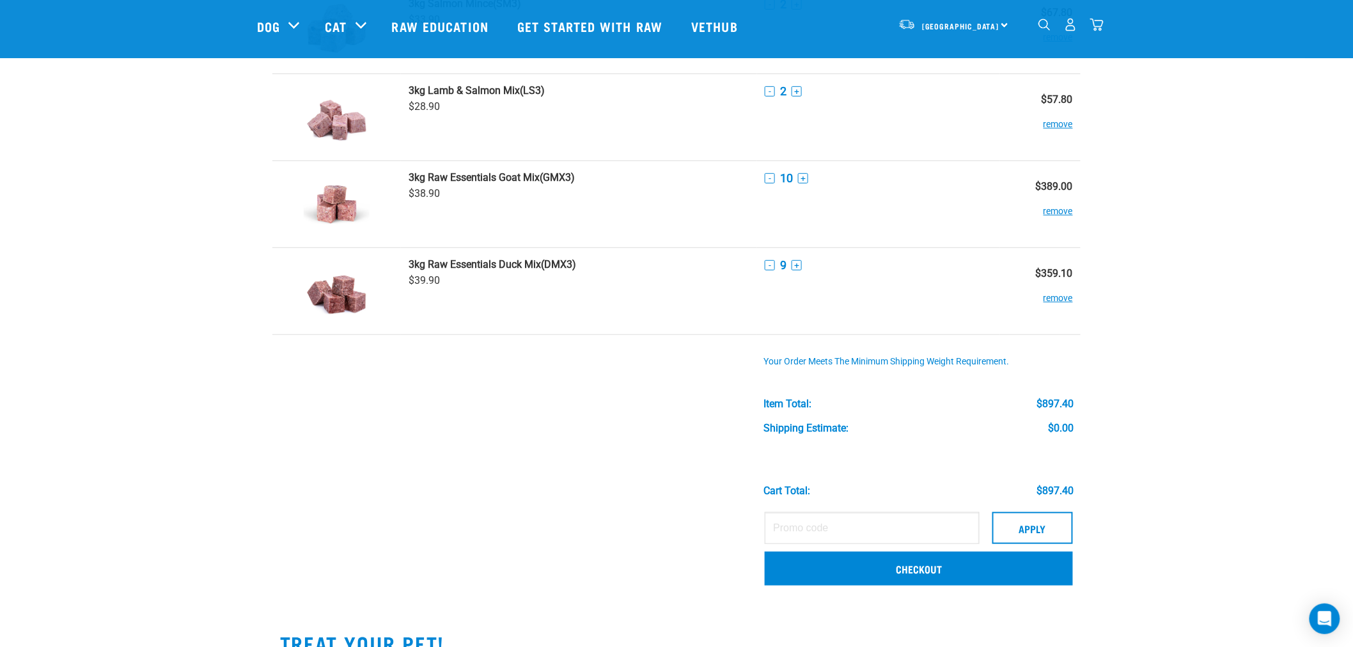
scroll to position [213, 0]
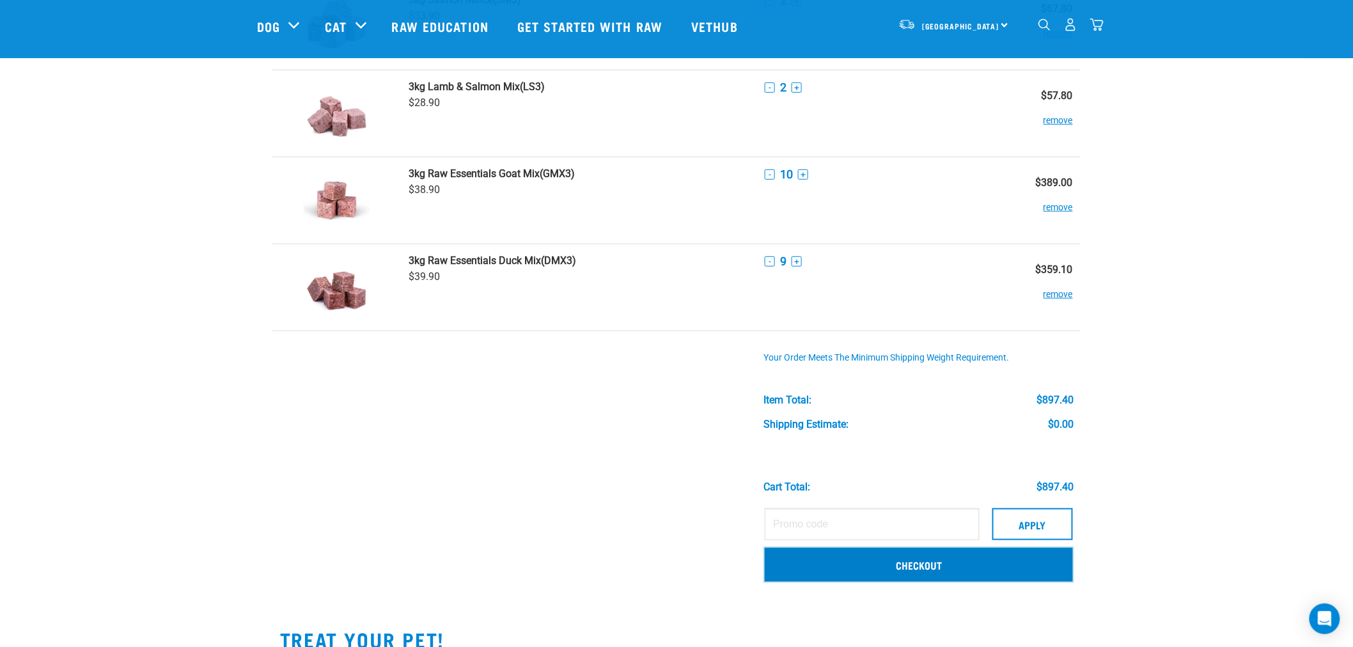
click at [953, 569] on link "Checkout" at bounding box center [919, 564] width 308 height 33
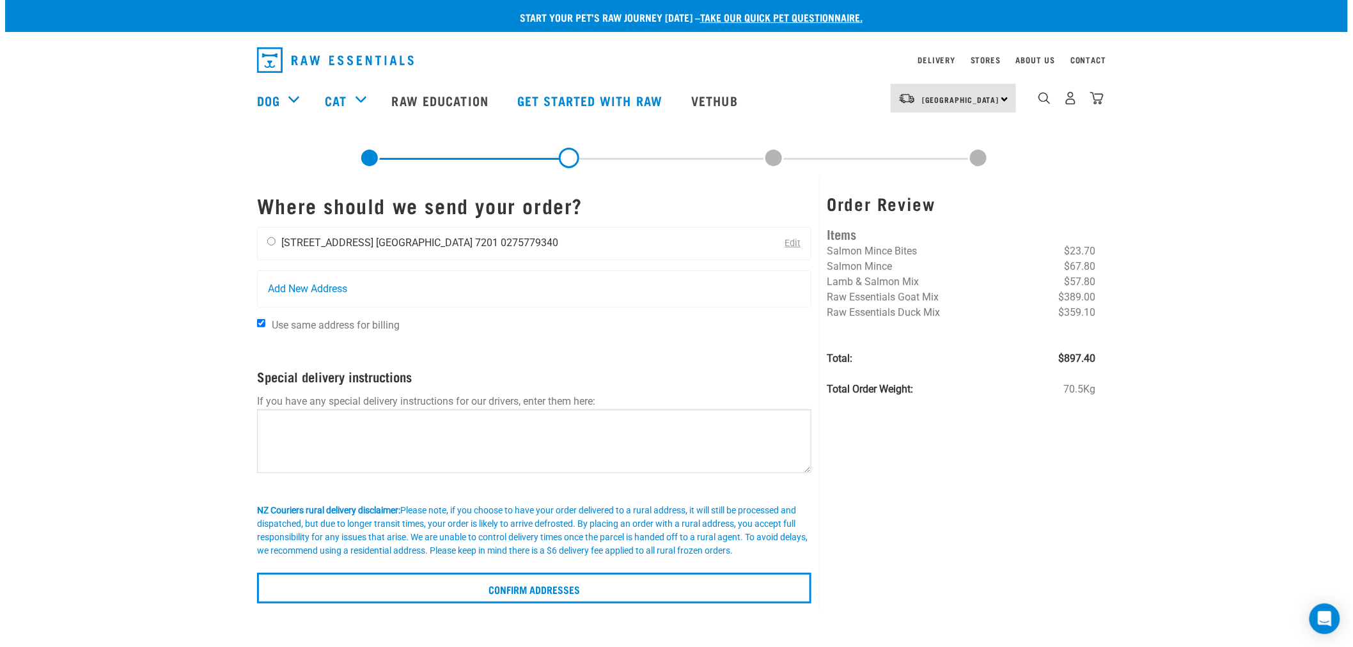
click at [403, 249] on div "[PERSON_NAME] GMW Jewellery [STREET_ADDRESS] [GEOGRAPHIC_DATA] 7201 0275779340" at bounding box center [413, 244] width 310 height 32
click at [272, 238] on input "radio" at bounding box center [271, 241] width 8 height 8
radio input "true"
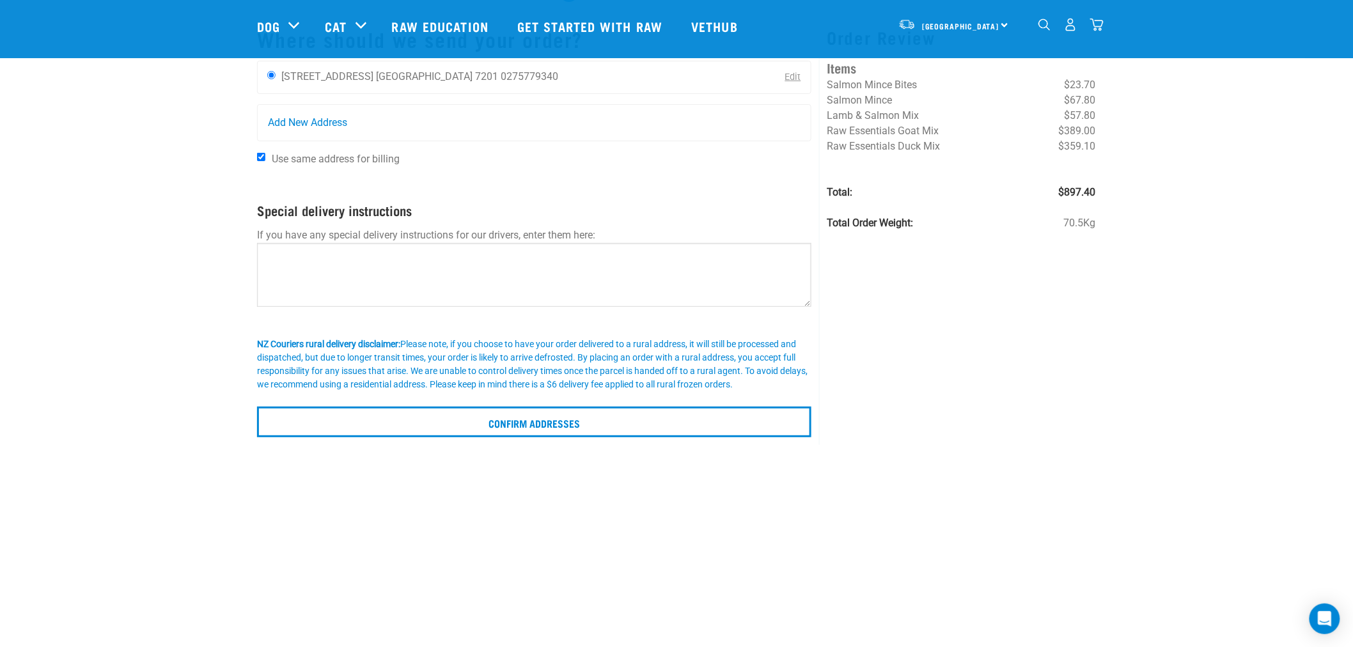
scroll to position [213, 0]
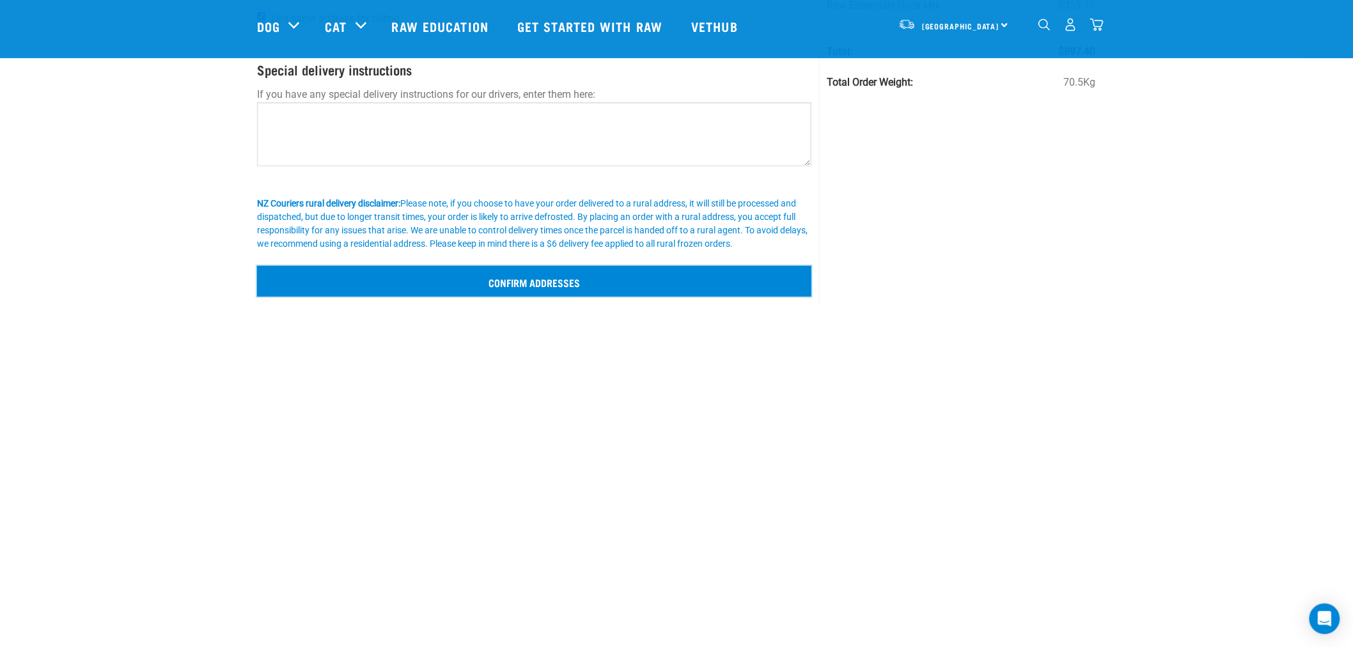
click at [535, 289] on input "Confirm addresses" at bounding box center [534, 281] width 554 height 31
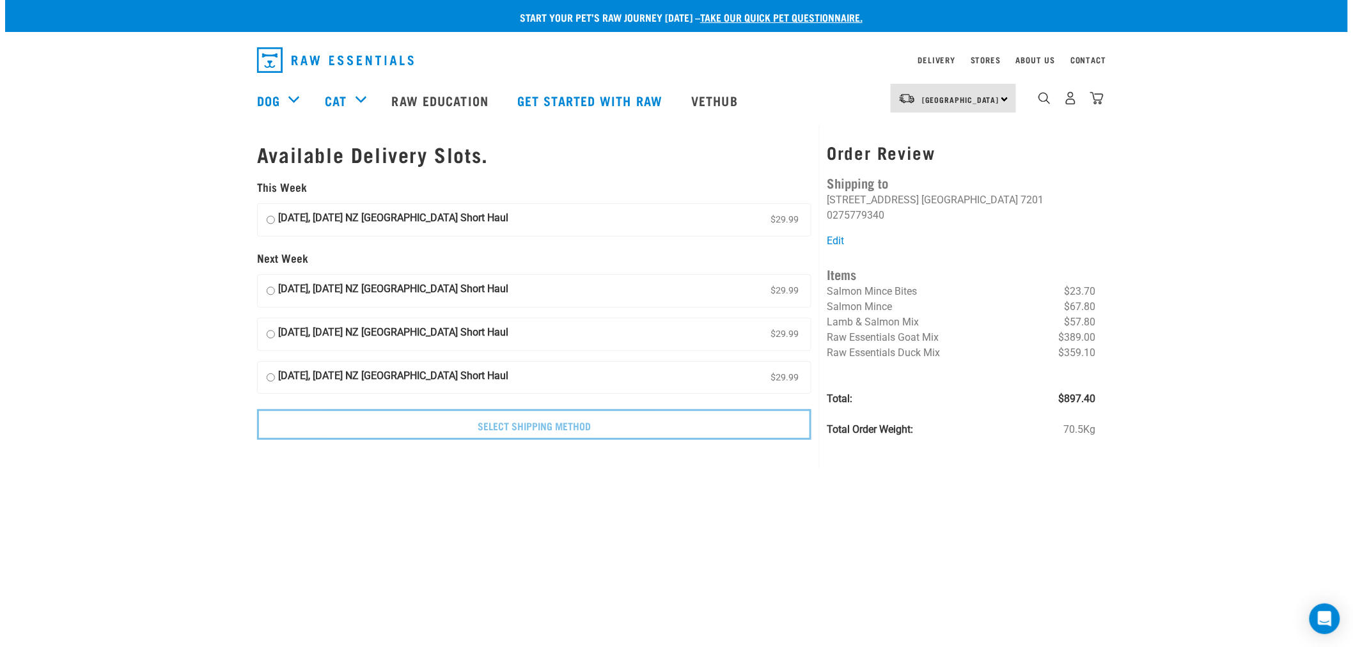
click at [272, 219] on input "[DATE], [DATE] NZ [GEOGRAPHIC_DATA] Short Haul $29.99" at bounding box center [271, 219] width 8 height 19
radio input "true"
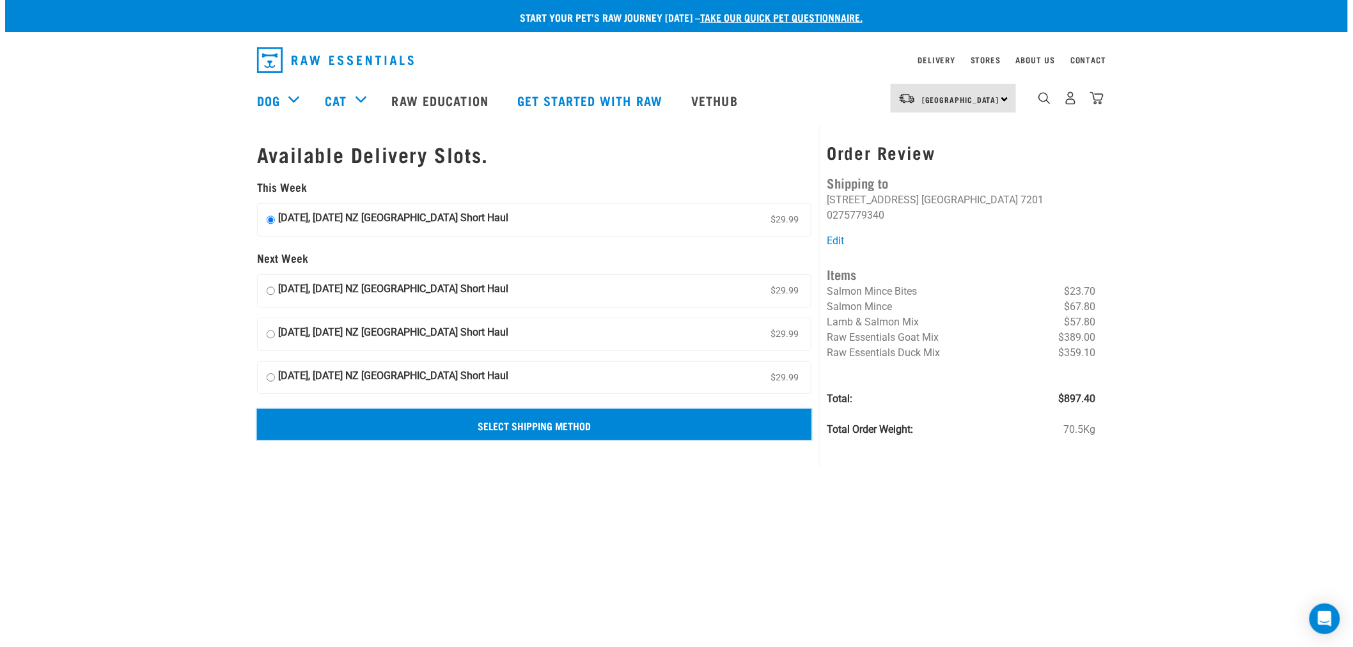
click at [496, 426] on input "Select Shipping Method" at bounding box center [534, 424] width 554 height 31
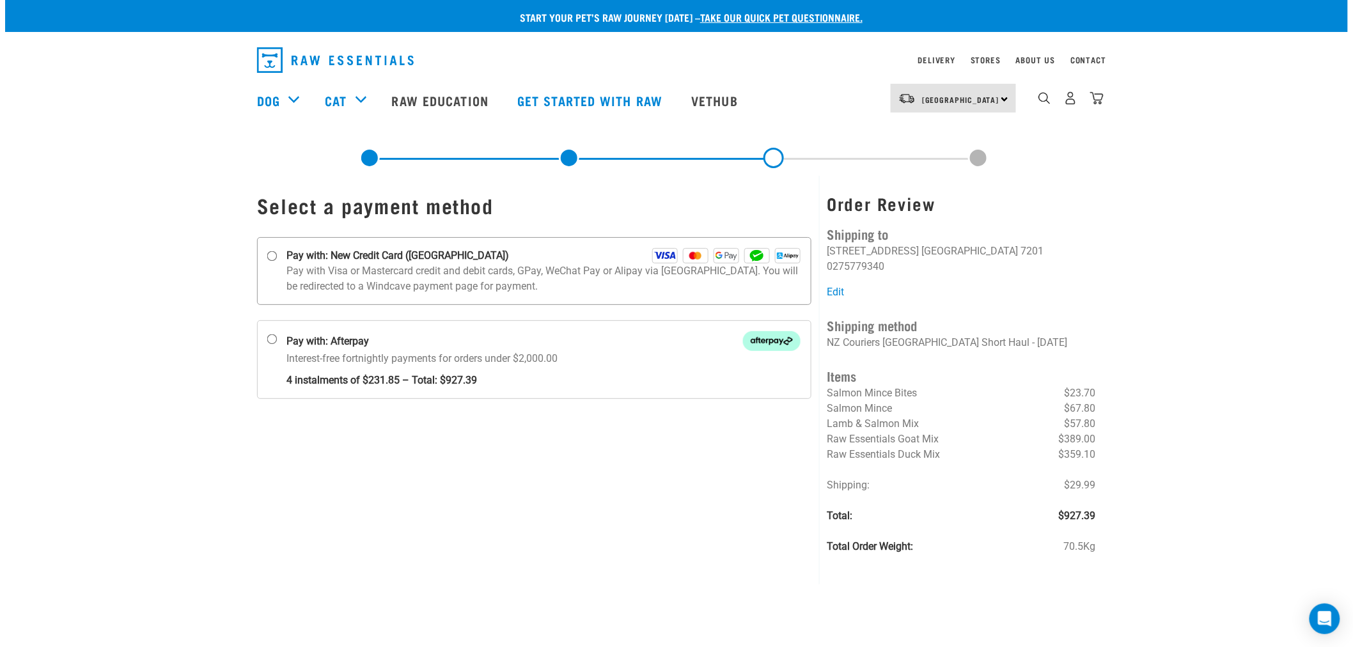
click at [271, 258] on input "Pay with: New Credit Card ([GEOGRAPHIC_DATA])" at bounding box center [272, 256] width 10 height 10
radio input "true"
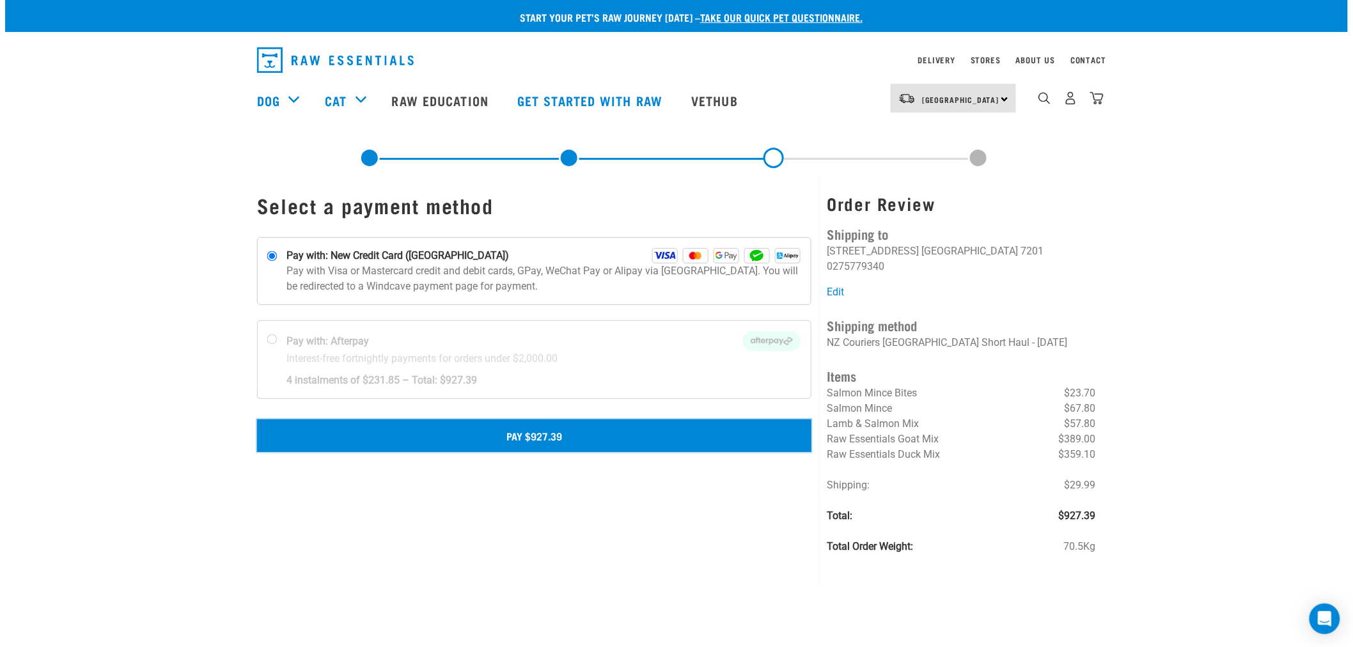
click at [528, 444] on button "Pay $927.39" at bounding box center [534, 435] width 554 height 32
click at [538, 437] on button "Pay $927.39" at bounding box center [534, 435] width 554 height 32
click at [519, 435] on button "Pay $927.39" at bounding box center [534, 435] width 554 height 32
